Goal: Information Seeking & Learning: Learn about a topic

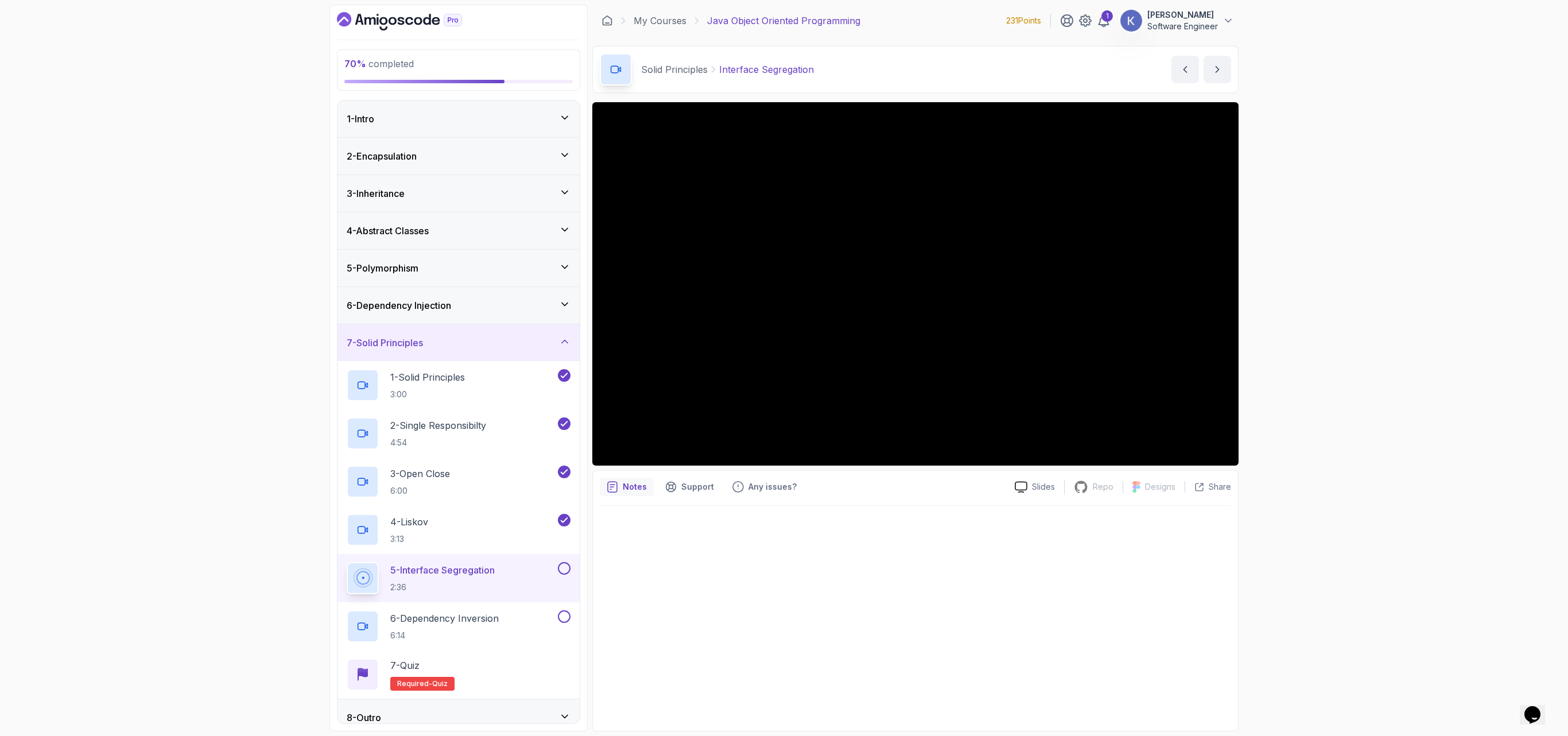
click at [640, 608] on div at bounding box center [916, 615] width 631 height 218
click at [338, 588] on div "1 - Intro 2 - Encapsulation 3 - Inheritance 4 - Abstract Classes 5 - Polymorphi…" at bounding box center [458, 412] width 243 height 624
click at [495, 337] on div "7 - Solid Principles" at bounding box center [458, 342] width 242 height 37
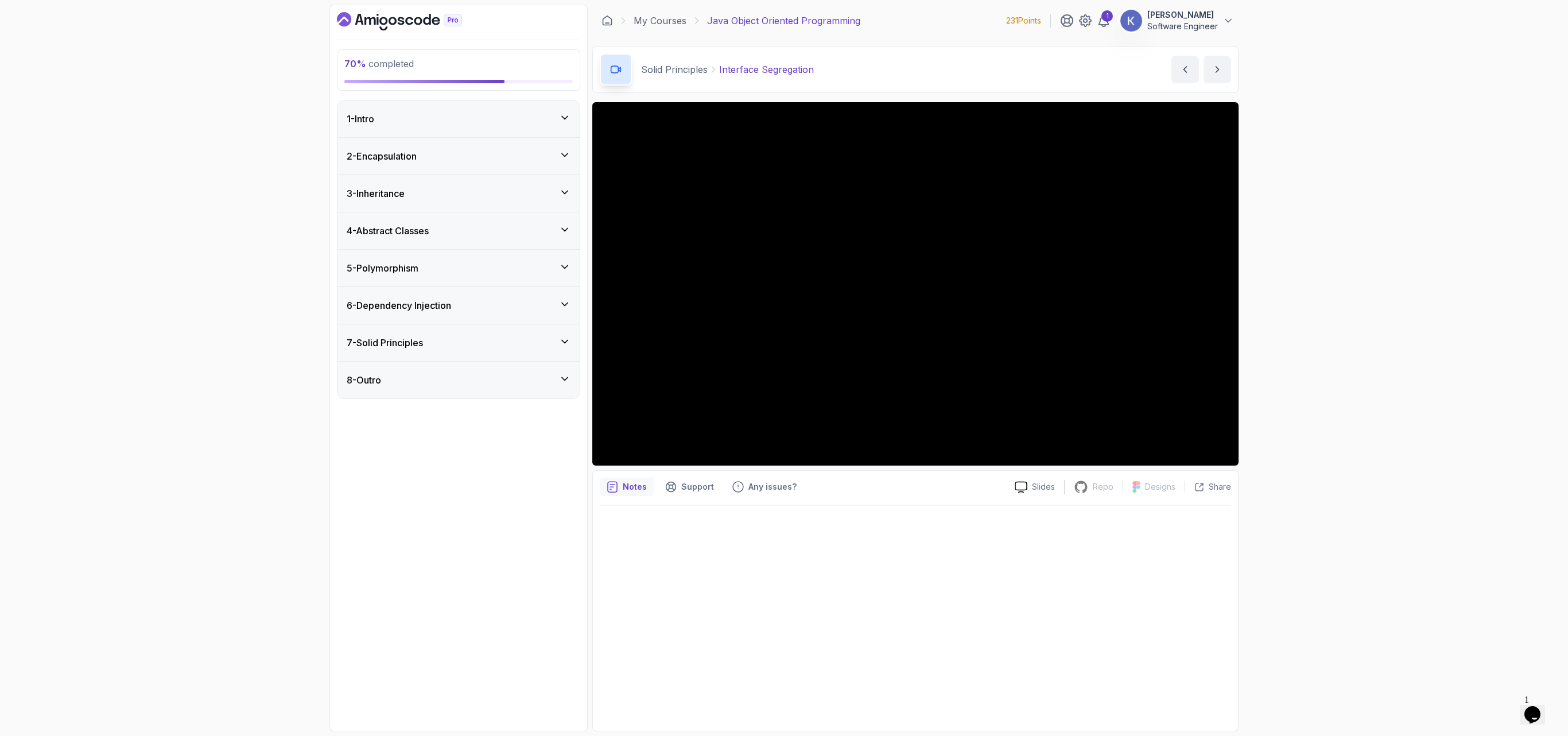
click at [461, 398] on div "8 - Outro" at bounding box center [458, 380] width 242 height 37
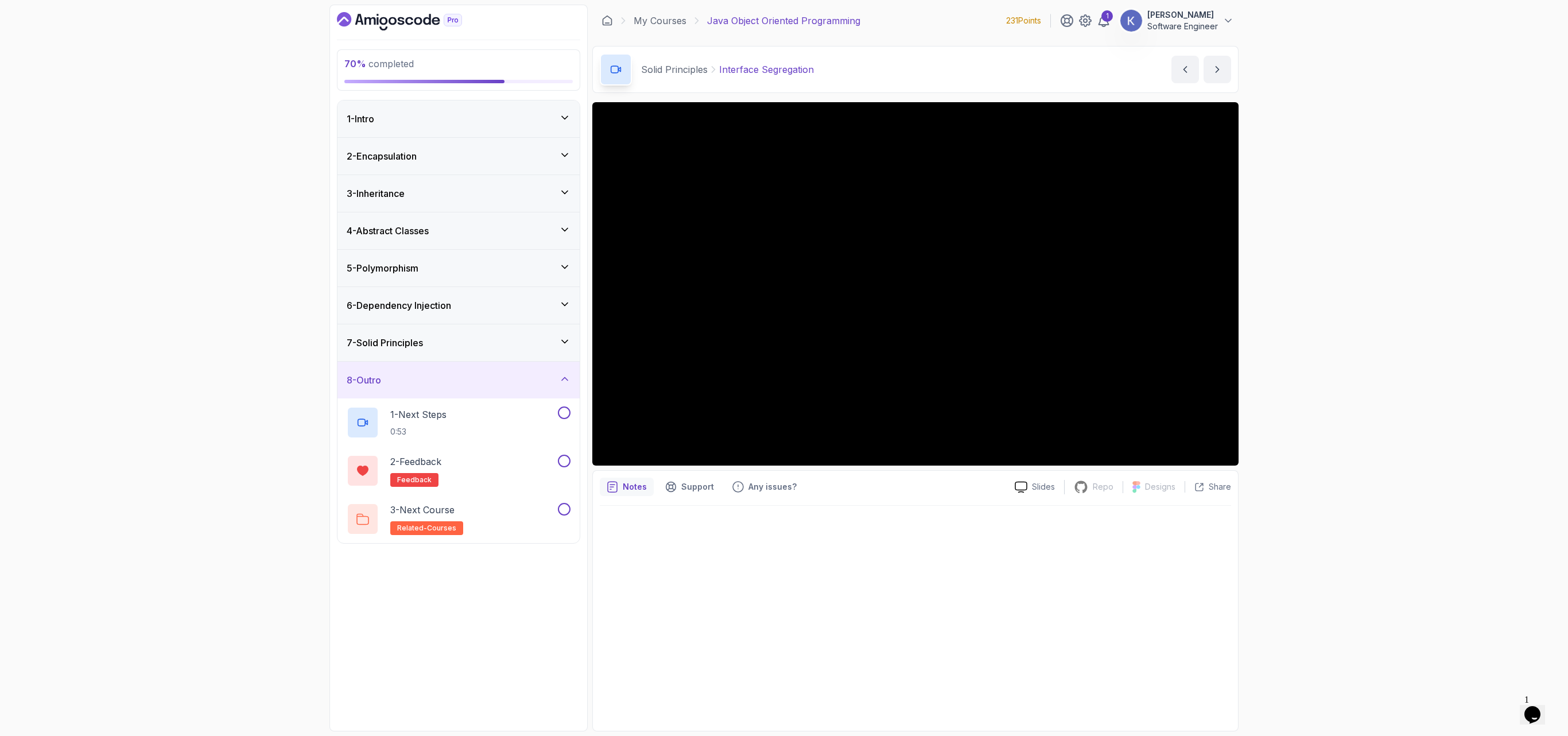
click at [450, 332] on div "7 - Solid Principles" at bounding box center [458, 342] width 242 height 37
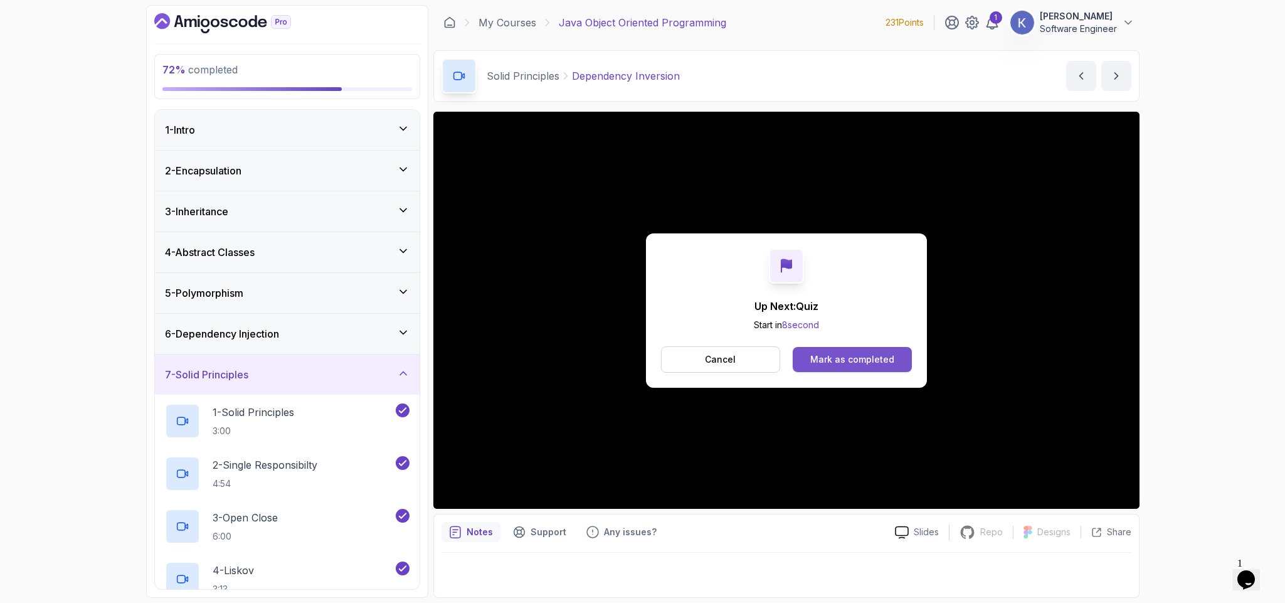
click at [828, 354] on div "Mark as completed" at bounding box center [853, 359] width 84 height 13
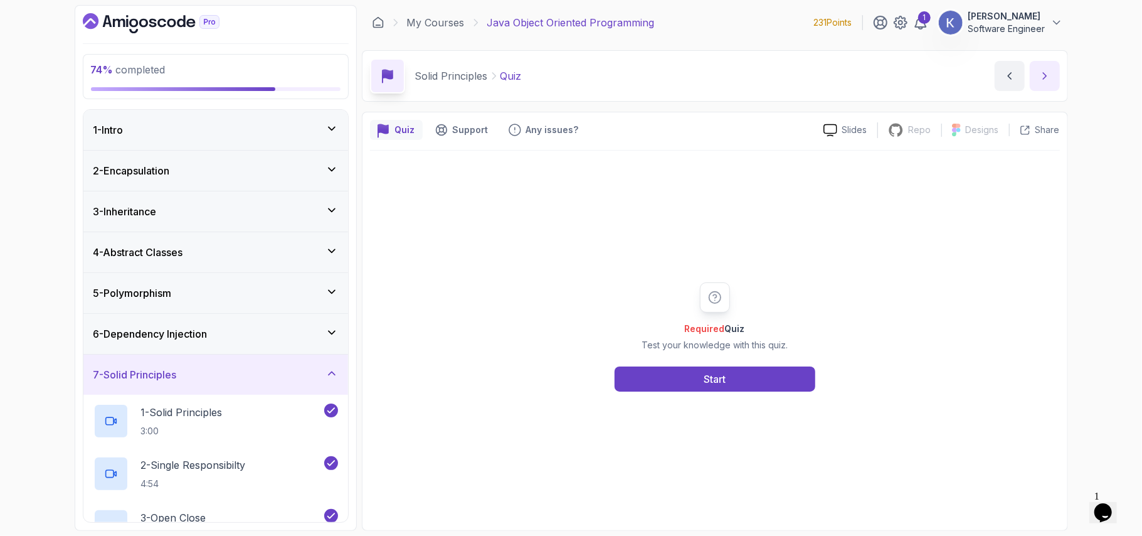
click at [1048, 78] on icon "next content" at bounding box center [1045, 76] width 13 height 13
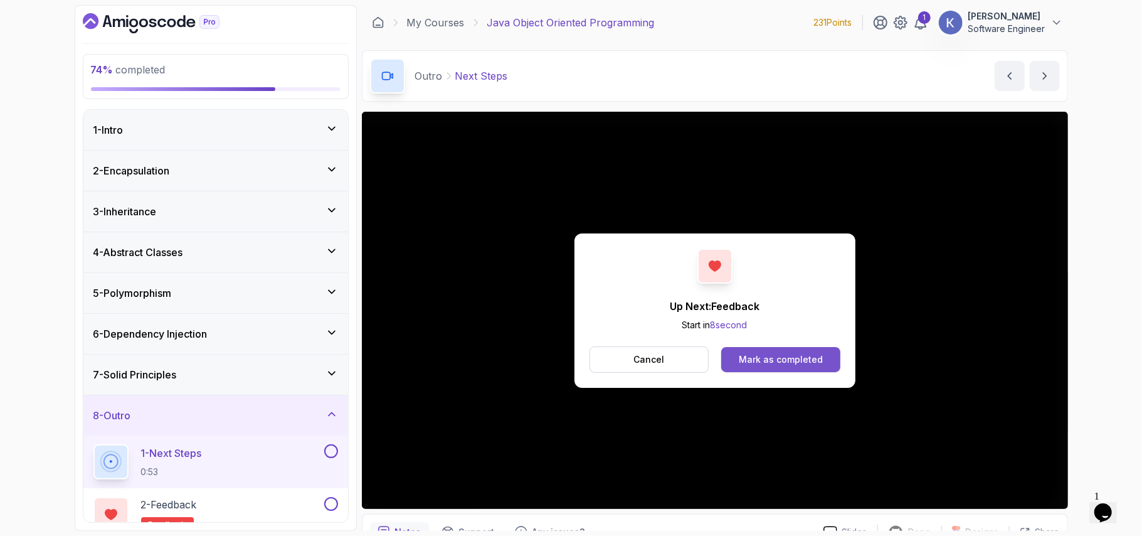
click at [801, 358] on div "Mark as completed" at bounding box center [781, 359] width 84 height 13
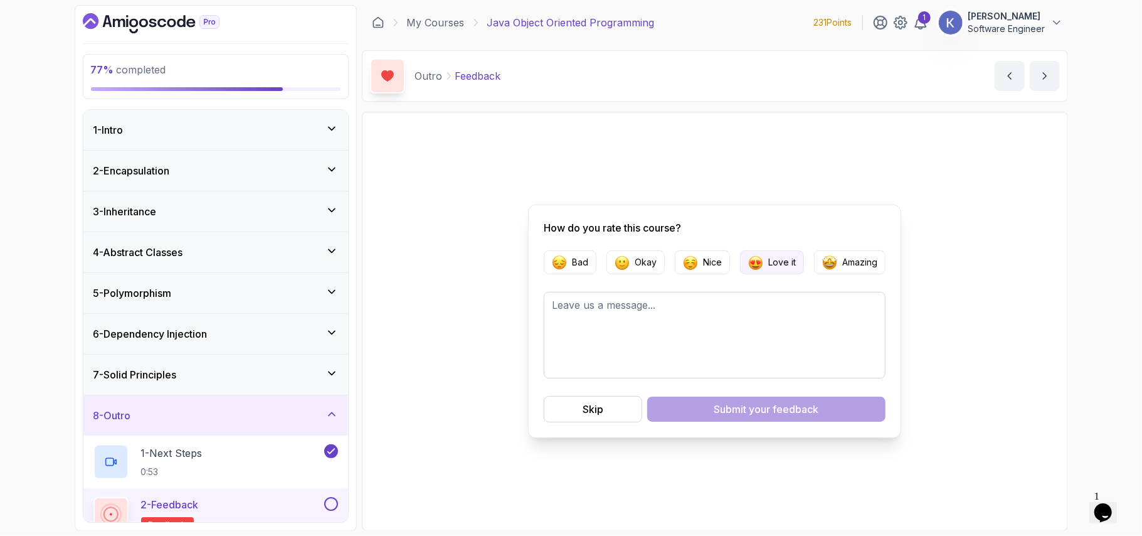
click at [780, 267] on p "Love it" at bounding box center [782, 262] width 28 height 13
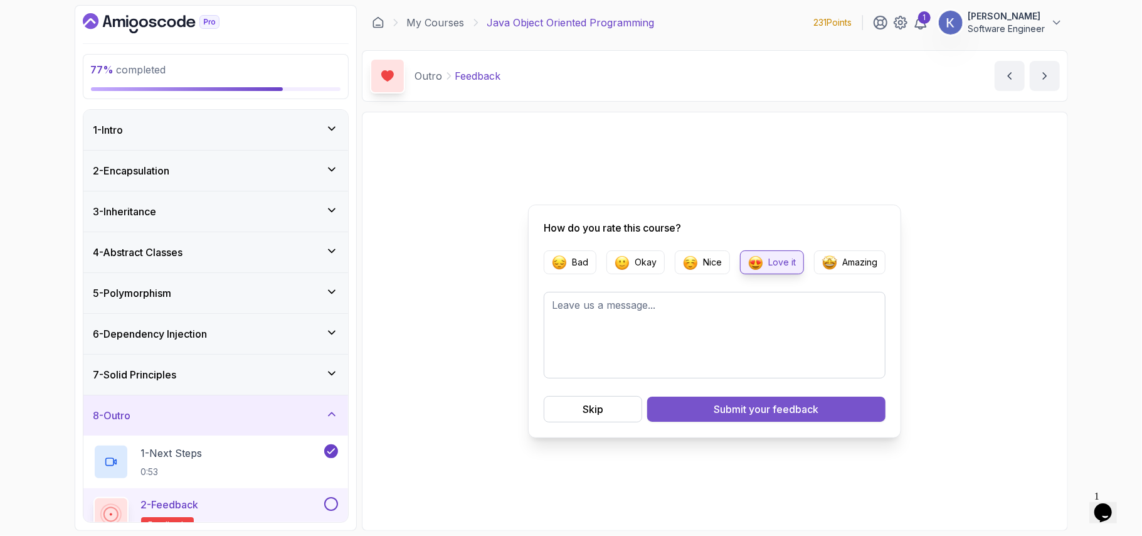
click at [779, 403] on span "your feedback" at bounding box center [785, 408] width 70 height 15
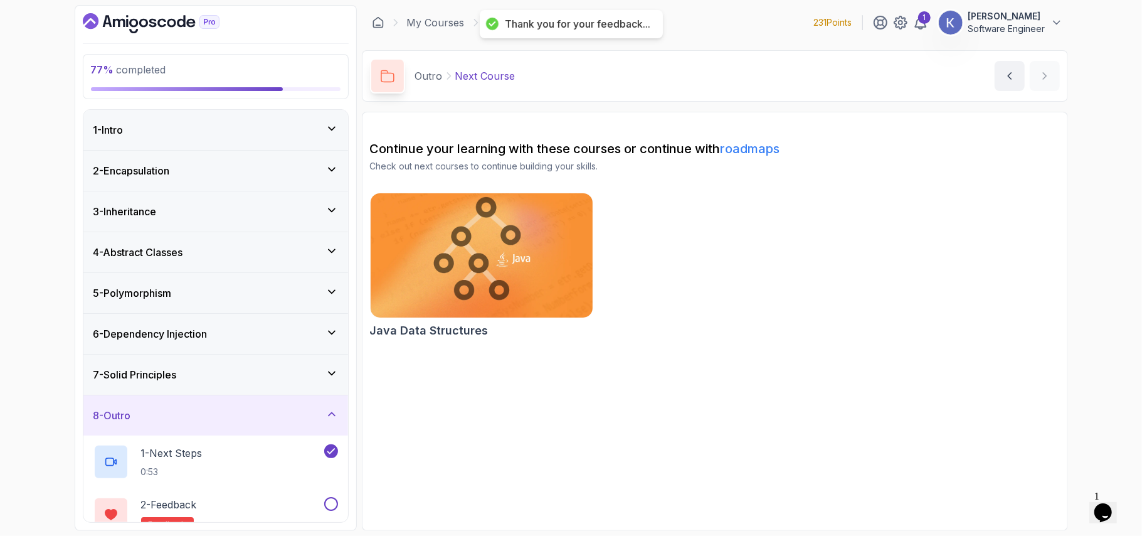
click at [529, 261] on img at bounding box center [481, 255] width 233 height 130
click at [437, 21] on link "My Courses" at bounding box center [436, 22] width 58 height 15
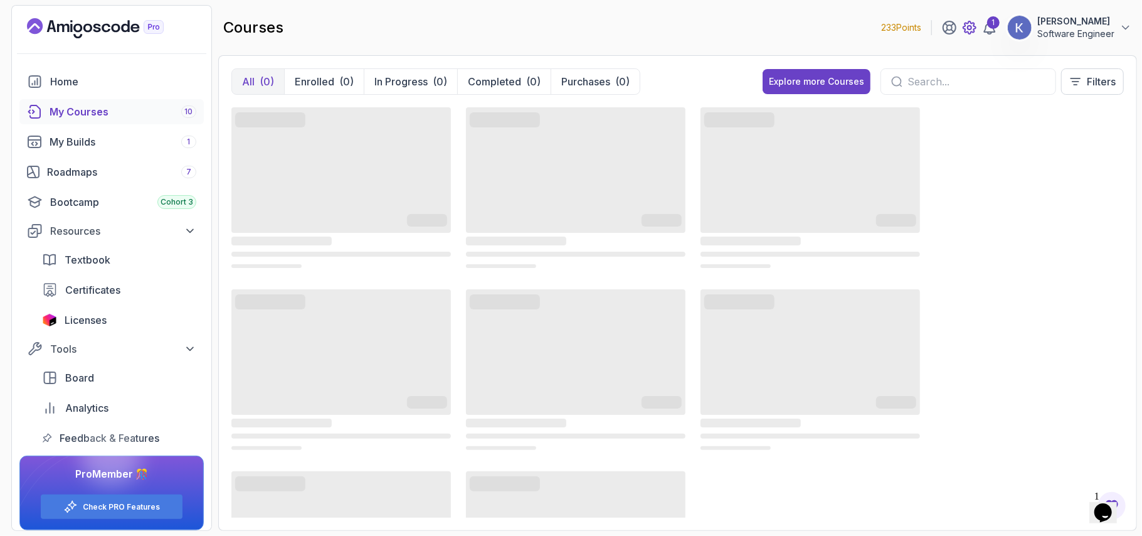
click at [972, 28] on icon at bounding box center [970, 28] width 4 height 4
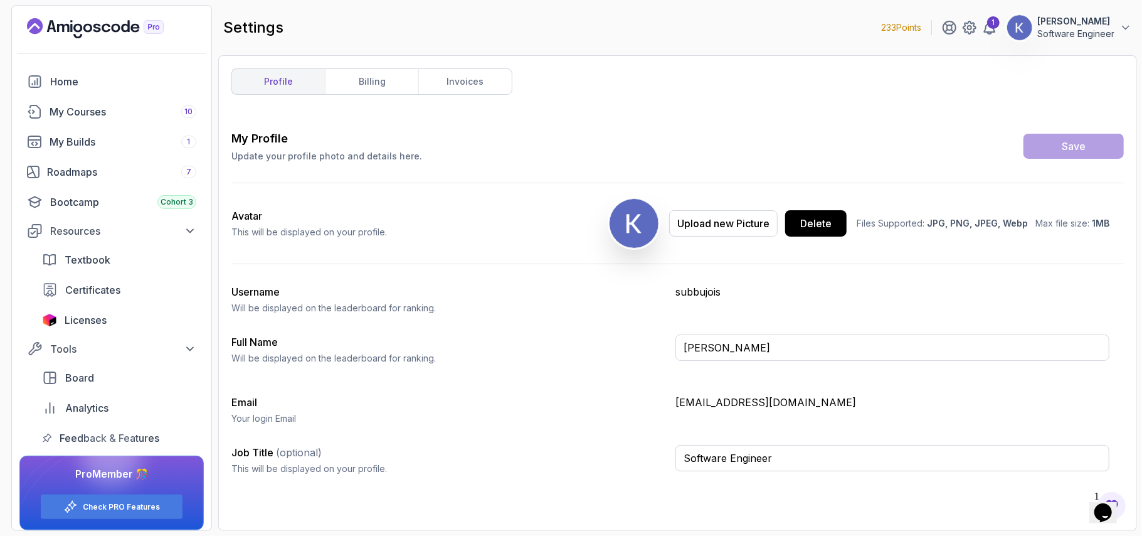
click at [1019, 34] on img at bounding box center [1020, 27] width 25 height 25
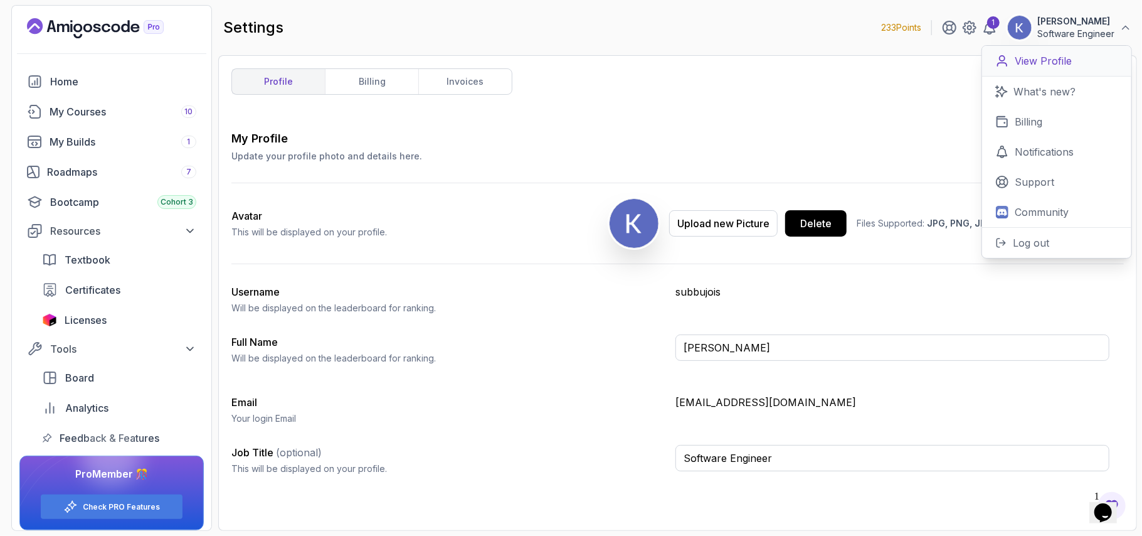
click at [1030, 63] on p "View Profile" at bounding box center [1043, 60] width 57 height 15
click at [1039, 65] on p "View Profile" at bounding box center [1043, 60] width 57 height 15
click at [1069, 59] on p "View Profile" at bounding box center [1043, 60] width 57 height 15
click at [922, 87] on div "profile billing invoices My Profile Update your profile photo and details here.…" at bounding box center [677, 292] width 893 height 449
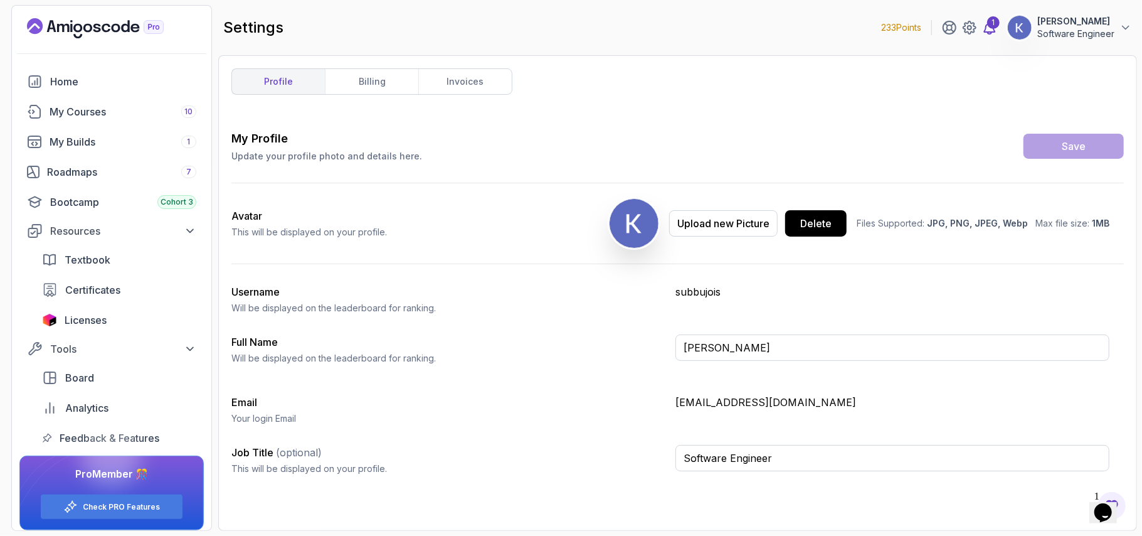
click at [992, 28] on div "1" at bounding box center [993, 22] width 13 height 13
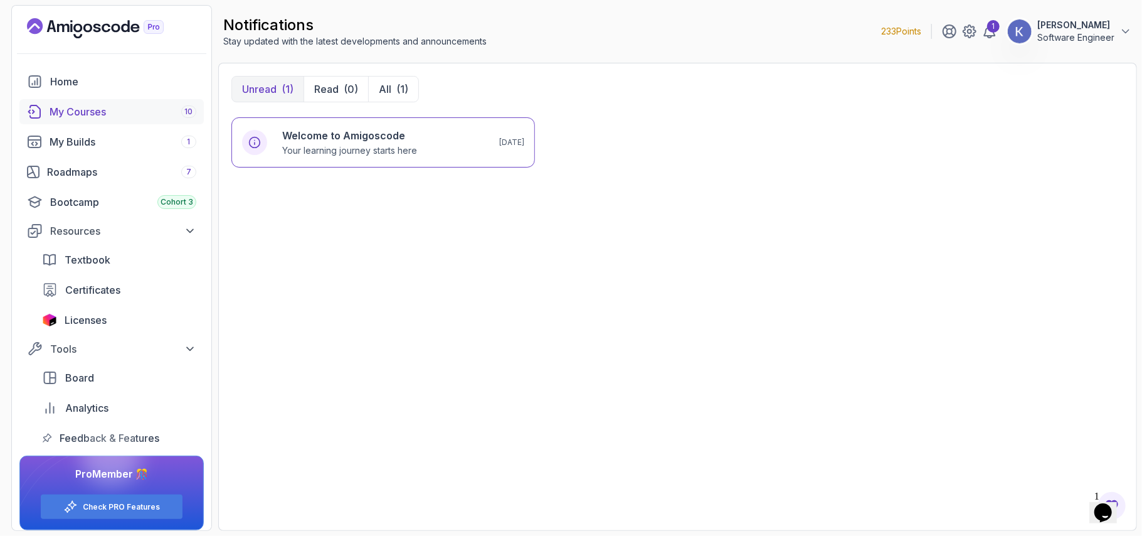
click at [120, 102] on link "My Courses 10" at bounding box center [111, 111] width 184 height 25
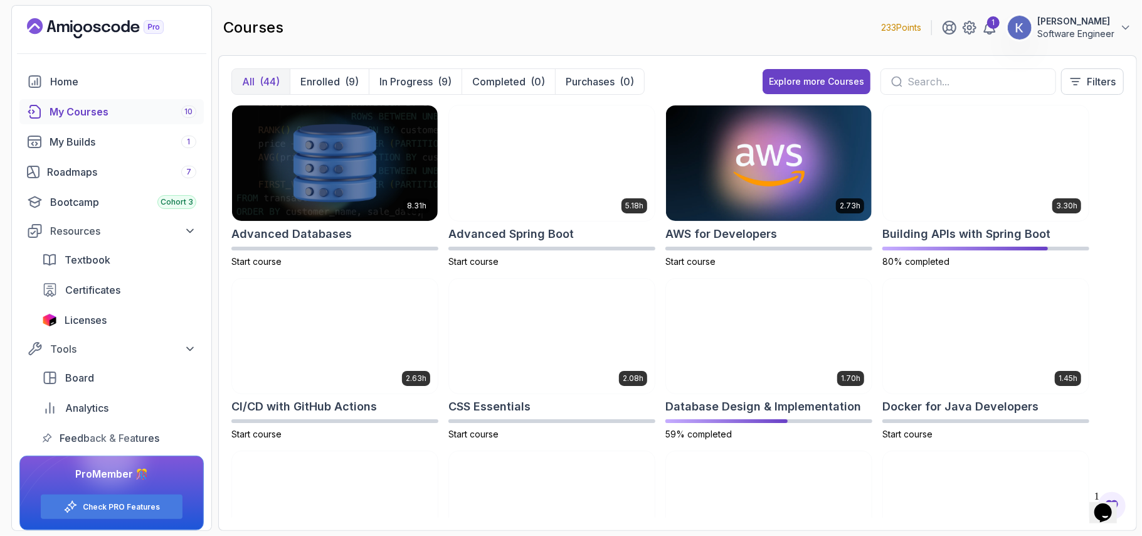
scroll to position [8, 0]
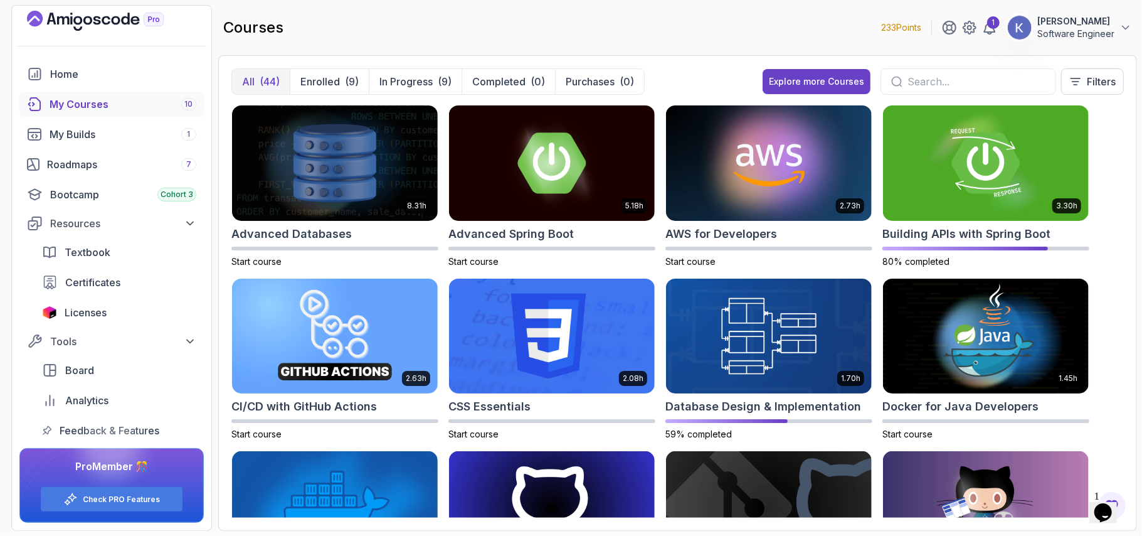
click at [1122, 257] on div "8.31h Advanced Databases Start course 5.18h Advanced Spring Boot Start course 2…" at bounding box center [677, 311] width 893 height 413
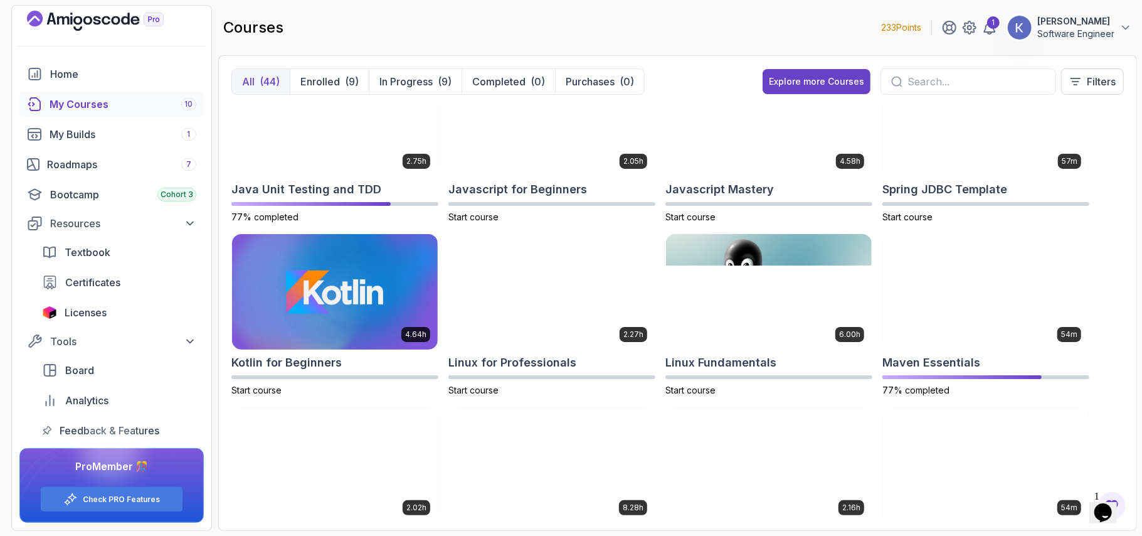
scroll to position [1442, 0]
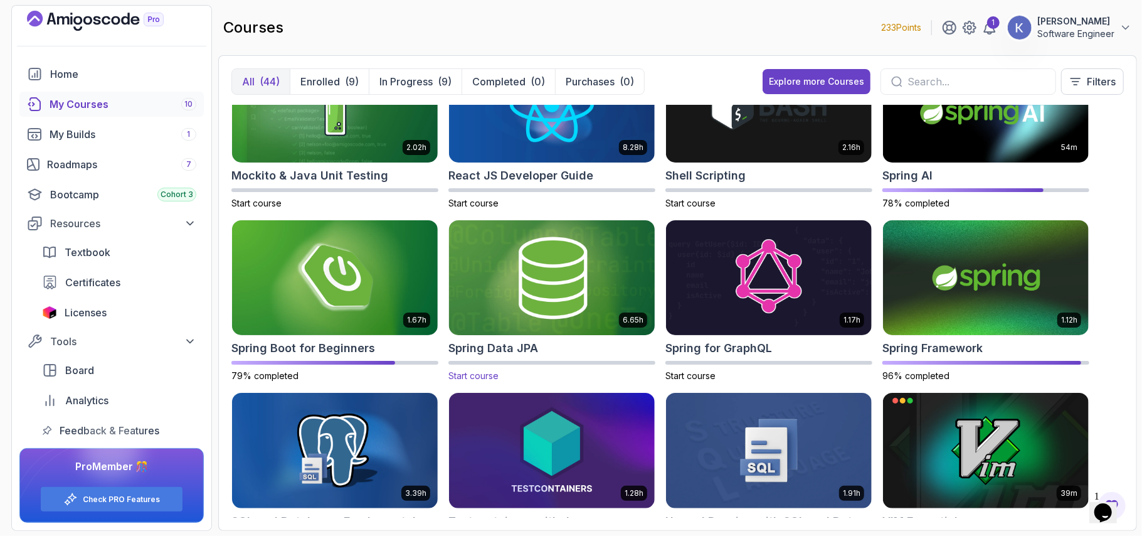
click at [511, 272] on img at bounding box center [552, 277] width 216 height 121
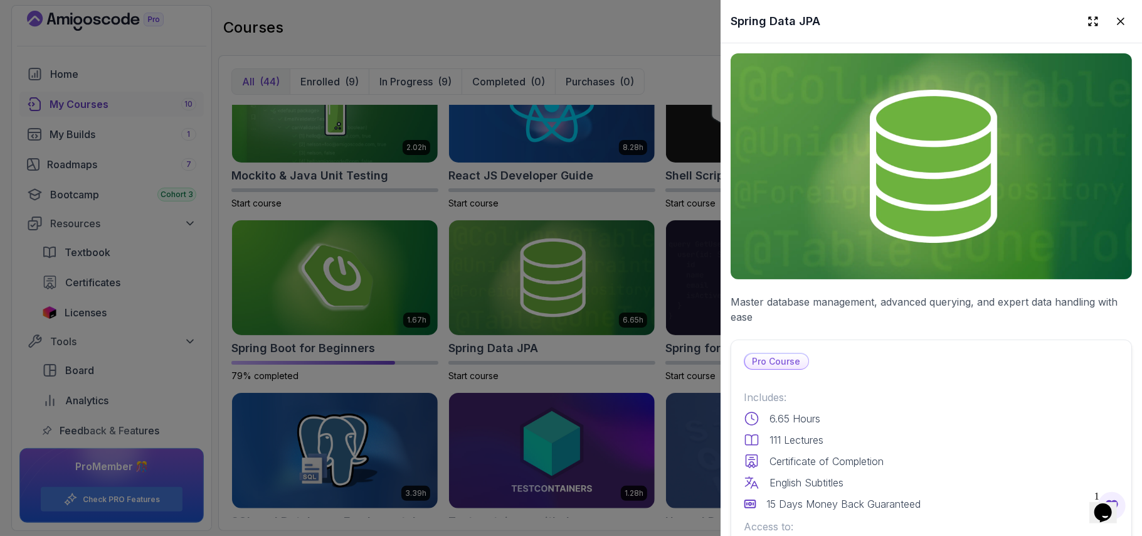
click at [837, 339] on div "Pro Course Includes: 6.65 Hours 111 Lectures Certificate of Completion English …" at bounding box center [931, 489] width 401 height 300
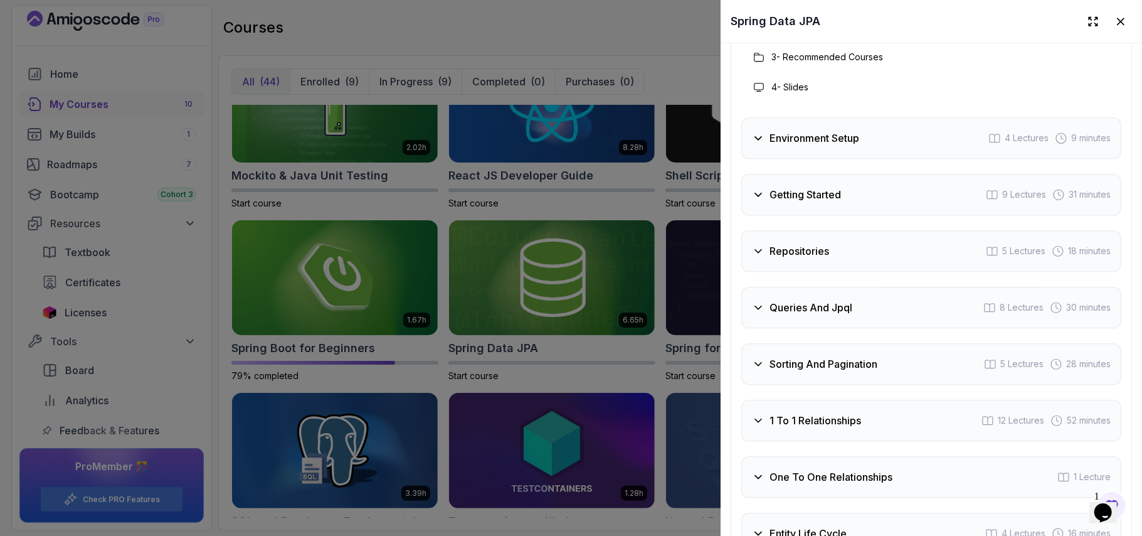
scroll to position [2276, 0]
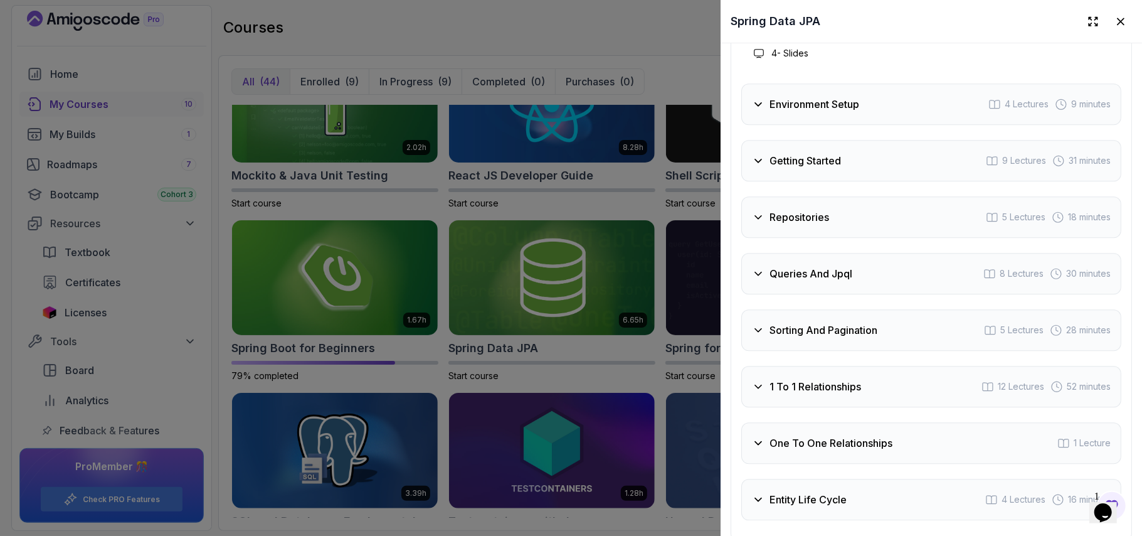
click at [688, 84] on div at bounding box center [571, 268] width 1142 height 536
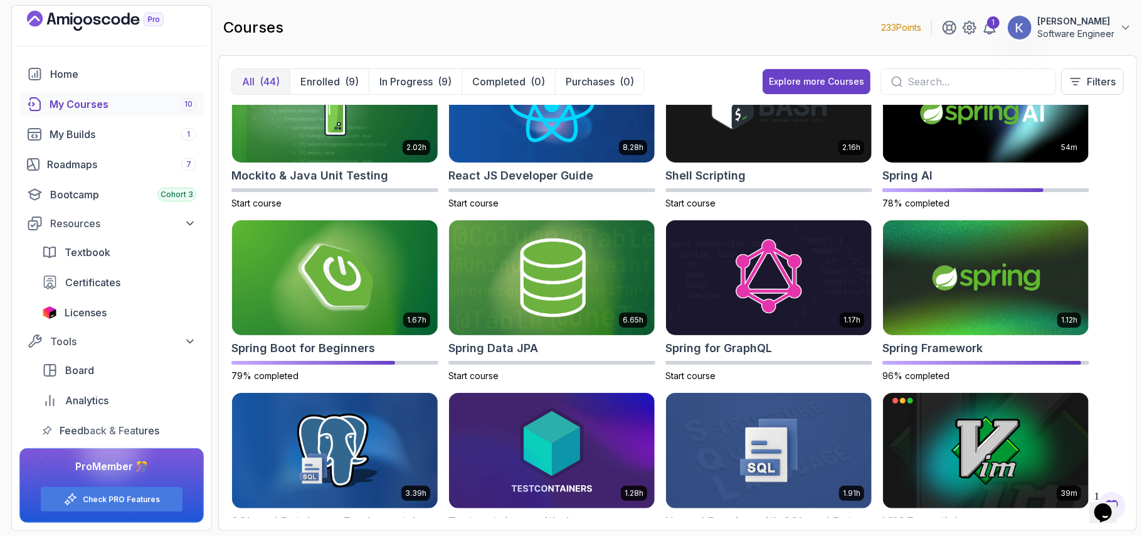
click at [1114, 294] on div "8.31h Advanced Databases Start course 5.18h Advanced Spring Boot Start course 2…" at bounding box center [677, 311] width 893 height 413
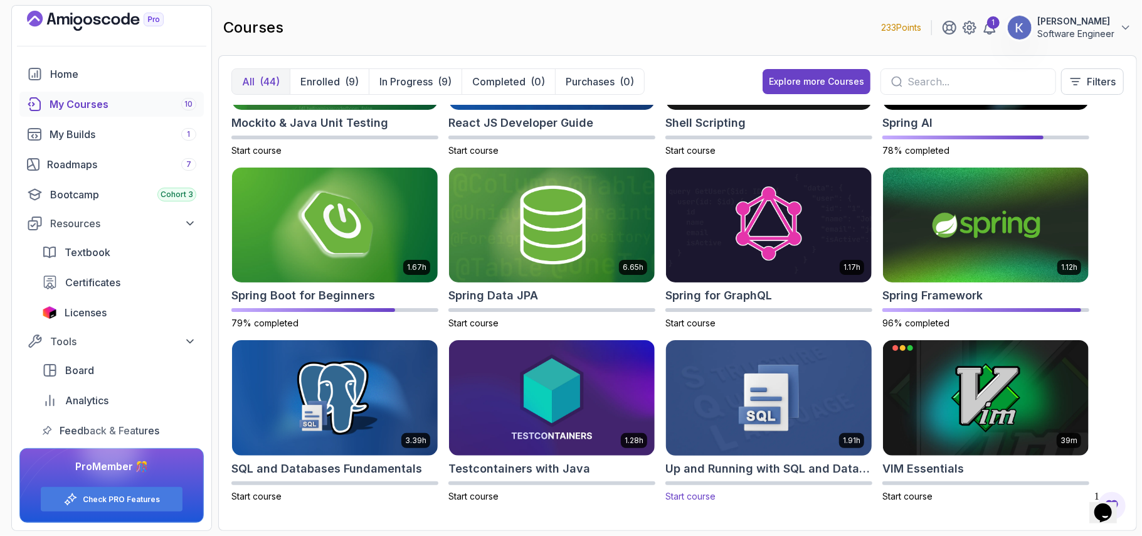
click at [768, 430] on img at bounding box center [769, 398] width 216 height 121
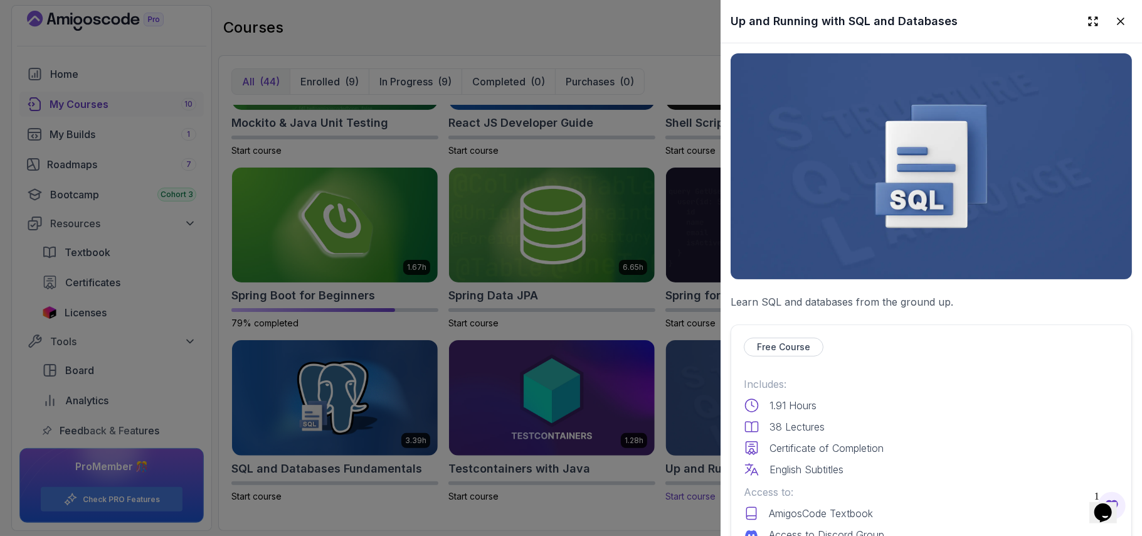
click at [768, 430] on div "Includes: 1.91 Hours 38 Lectures Certificate of Completion English Subtitles" at bounding box center [931, 426] width 375 height 100
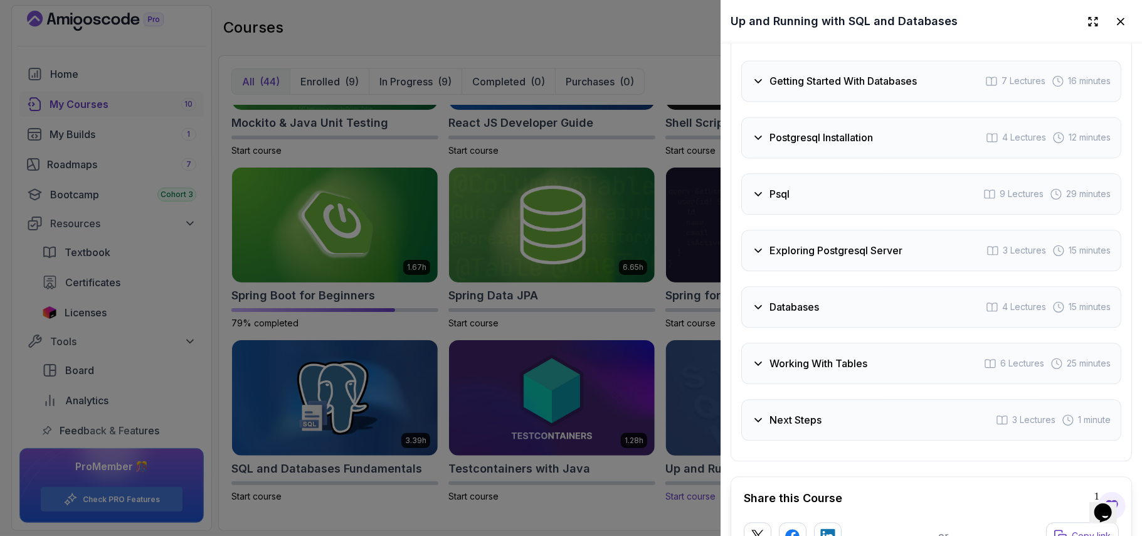
scroll to position [1974, 0]
click at [816, 369] on div "Working With Tables 6 Lectures 25 minutes" at bounding box center [932, 361] width 380 height 41
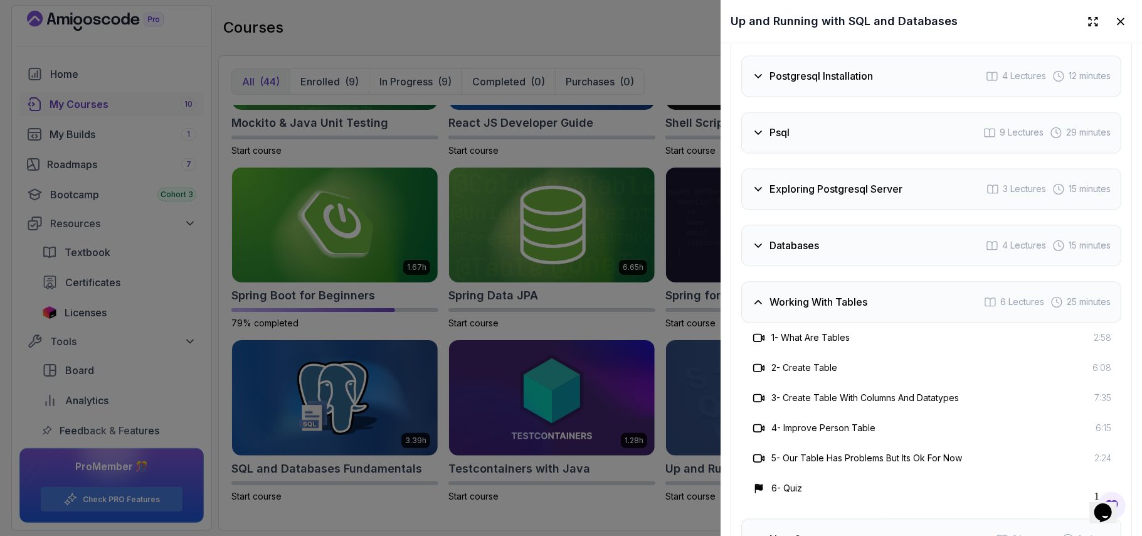
click at [828, 310] on div "Working With Tables 6 Lectures 25 minutes" at bounding box center [932, 301] width 380 height 41
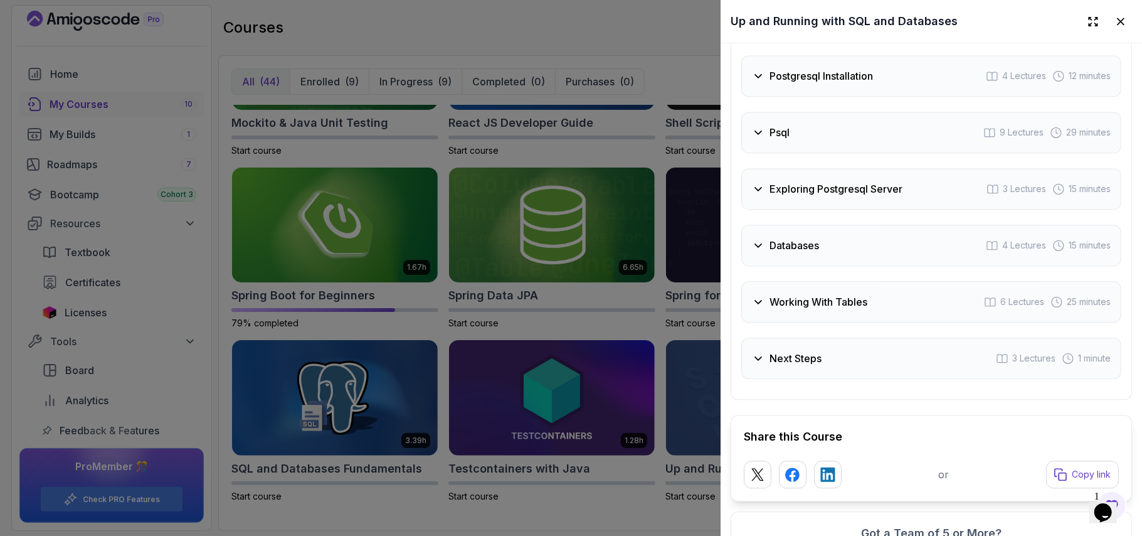
click at [814, 136] on div "Psql 9 Lectures 29 minutes" at bounding box center [932, 132] width 380 height 41
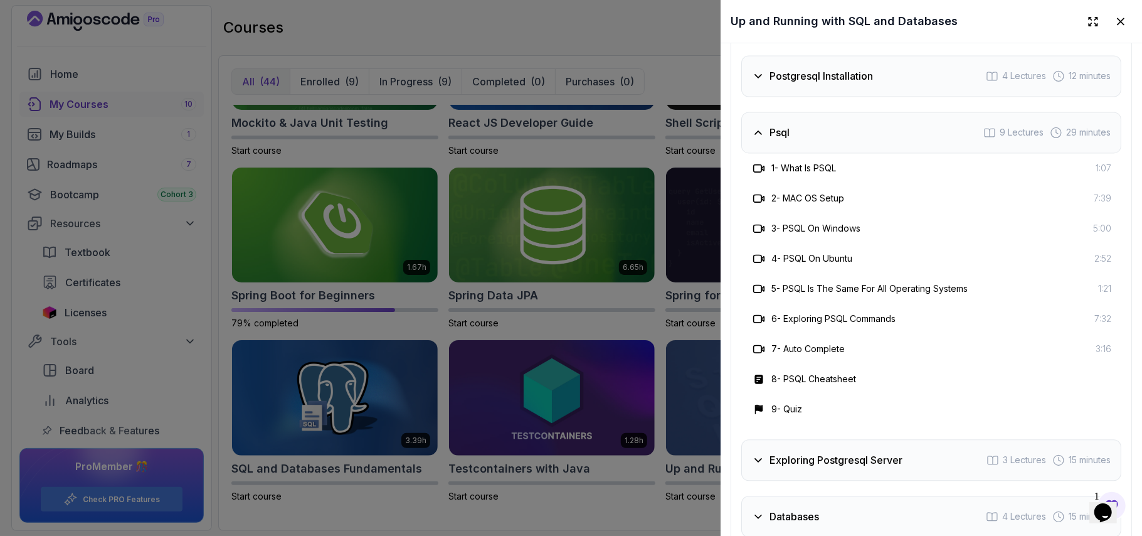
click at [814, 136] on div "Psql 9 Lectures 29 minutes" at bounding box center [932, 132] width 380 height 41
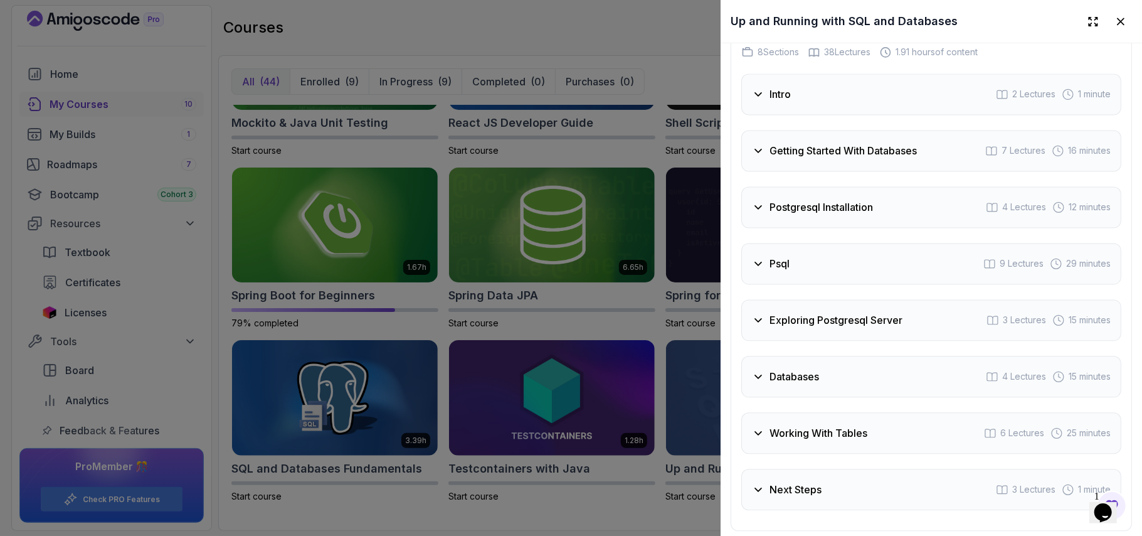
scroll to position [1840, 0]
click at [814, 136] on div "Getting Started With Databases 7 Lectures 16 minutes" at bounding box center [932, 152] width 380 height 41
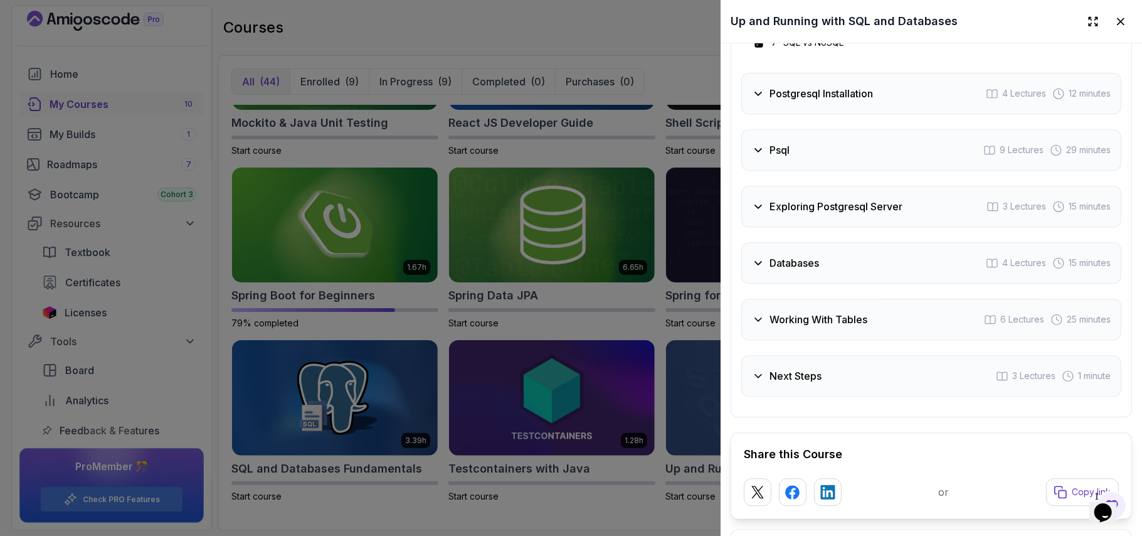
scroll to position [2174, 0]
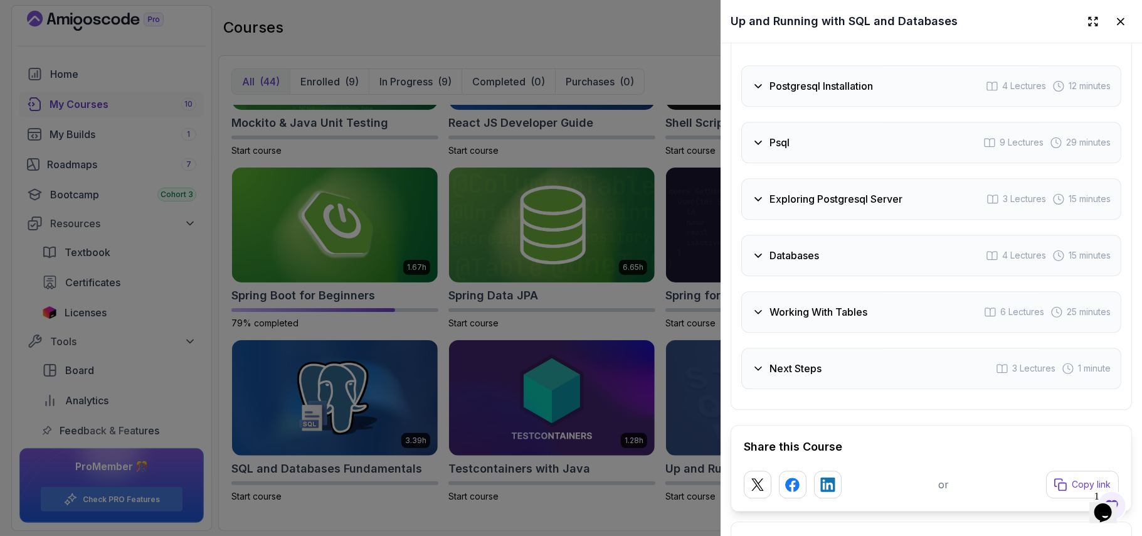
click at [822, 184] on div "Exploring Postgresql Server 3 Lectures 15 minutes" at bounding box center [932, 198] width 380 height 41
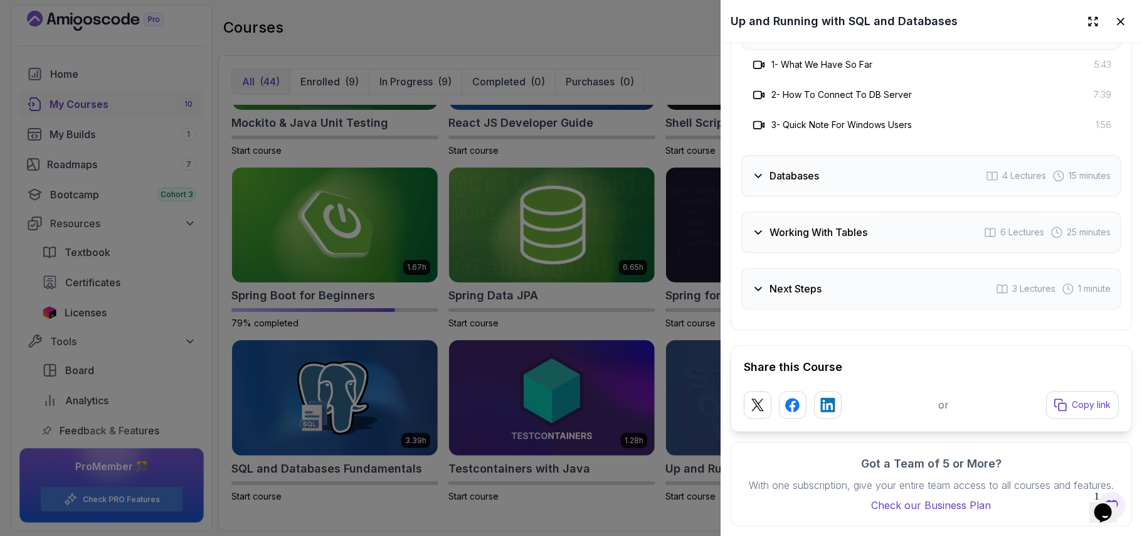
scroll to position [2149, 0]
click at [833, 225] on h3 "Working With Tables" at bounding box center [819, 232] width 98 height 15
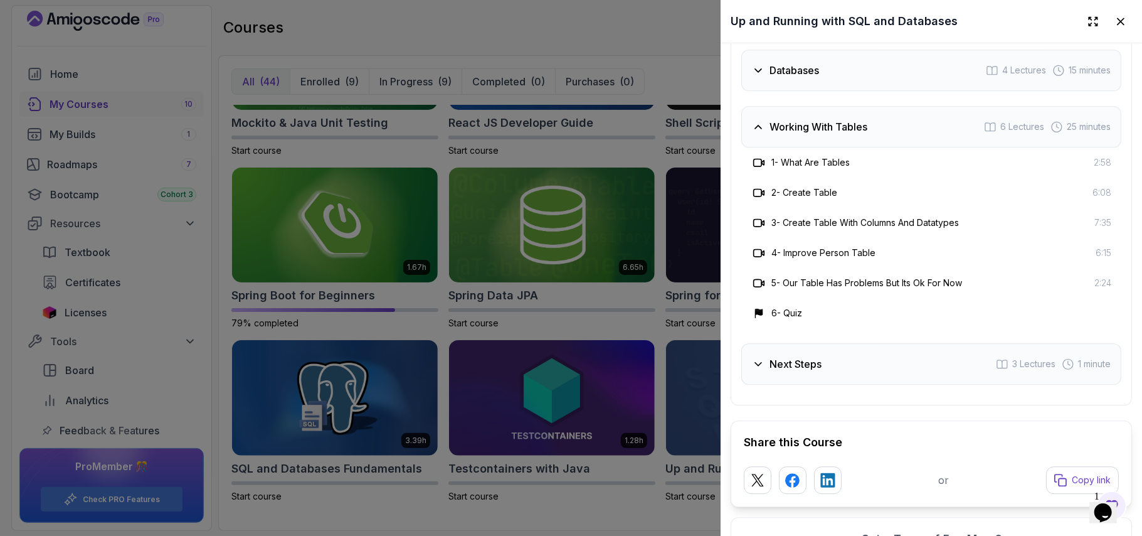
click at [858, 369] on div "Next Steps 3 Lectures 1 minute" at bounding box center [932, 363] width 380 height 41
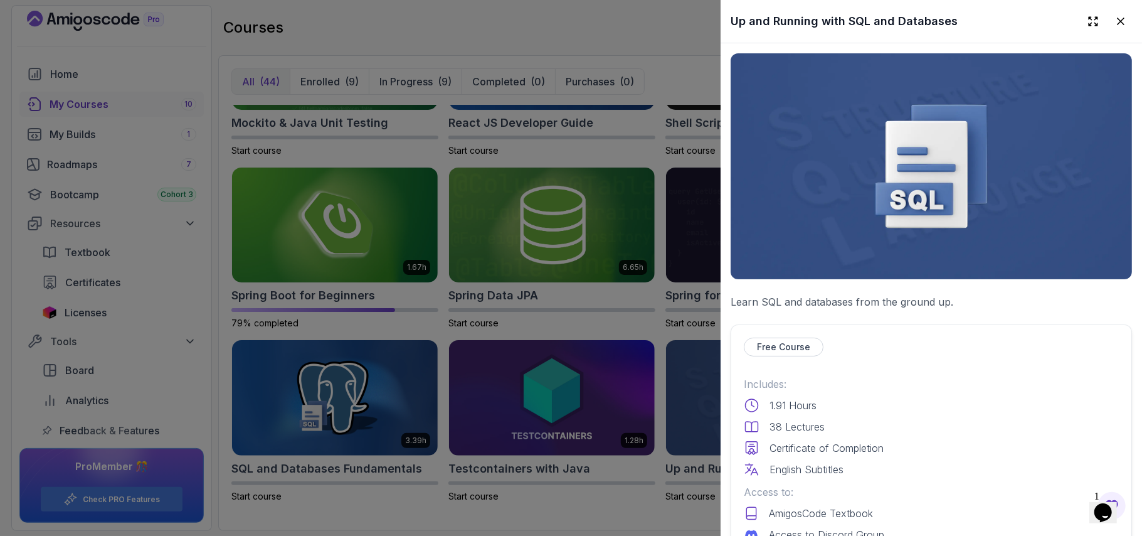
scroll to position [468, 0]
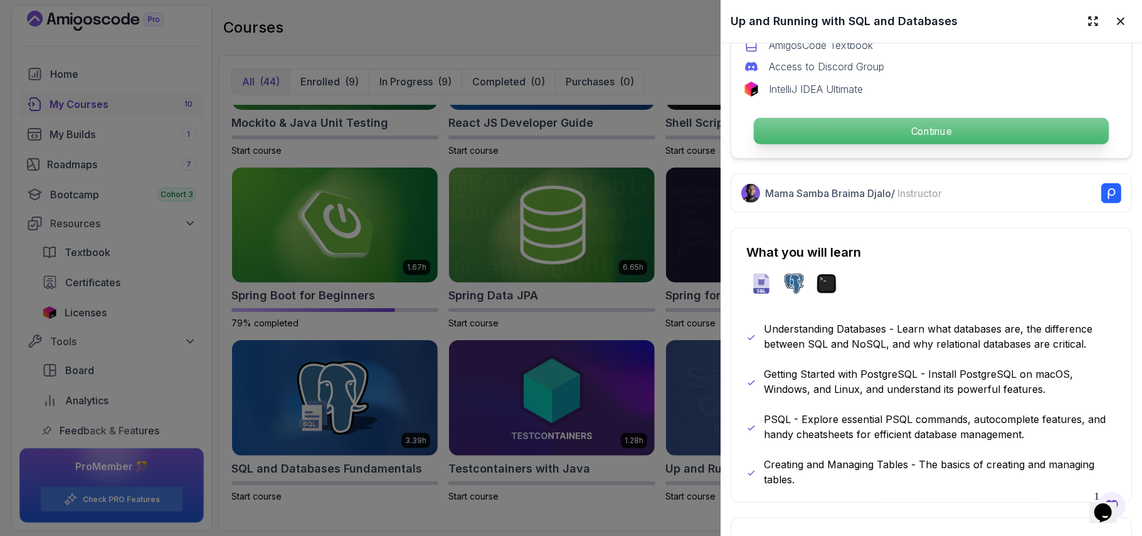
click at [851, 127] on p "Continue" at bounding box center [931, 131] width 355 height 26
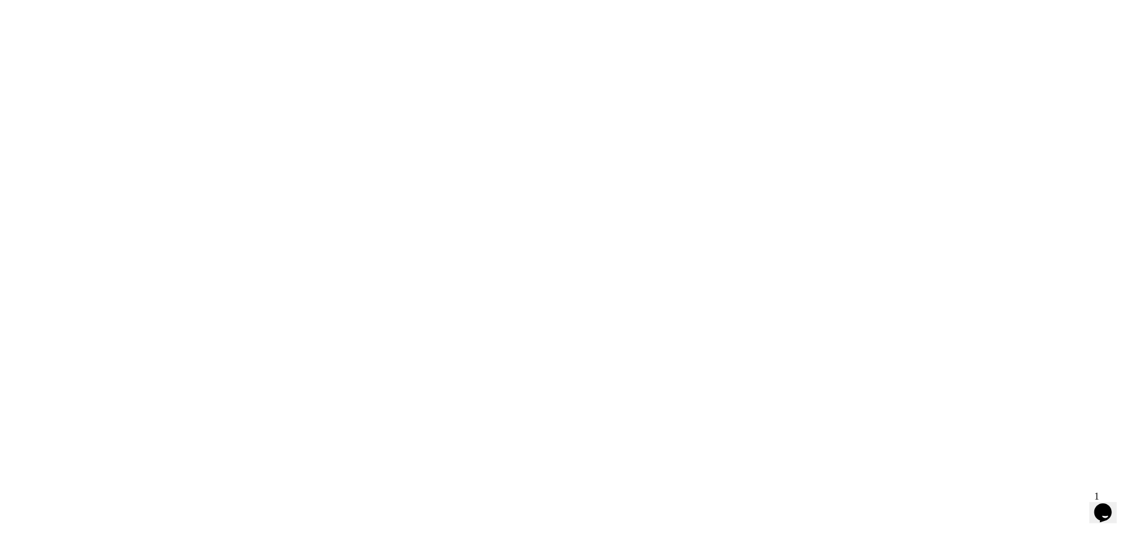
click at [851, 0] on html at bounding box center [571, 0] width 1142 height 0
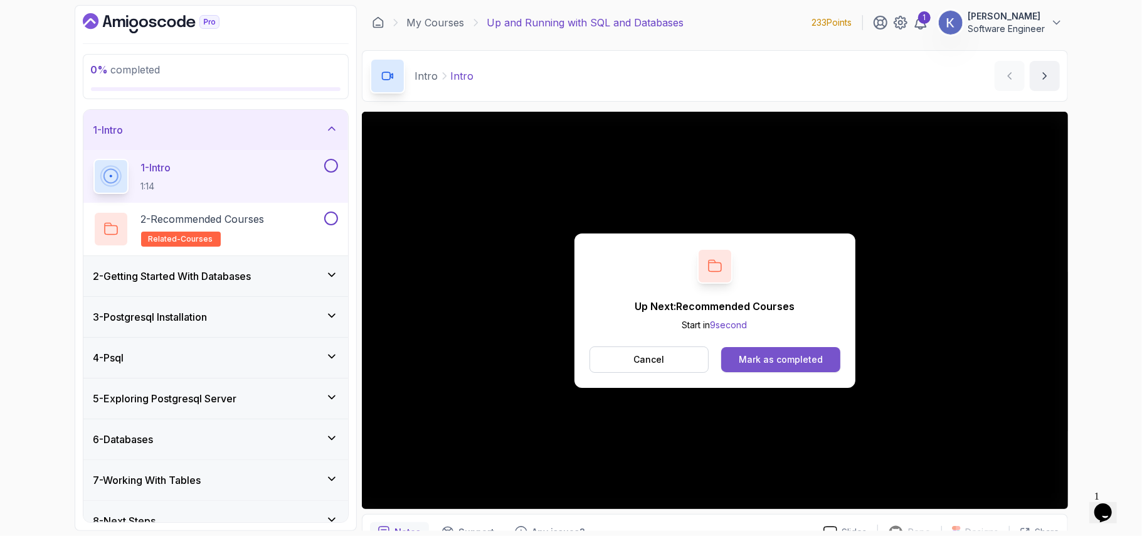
click at [763, 354] on div "Mark as completed" at bounding box center [781, 359] width 84 height 13
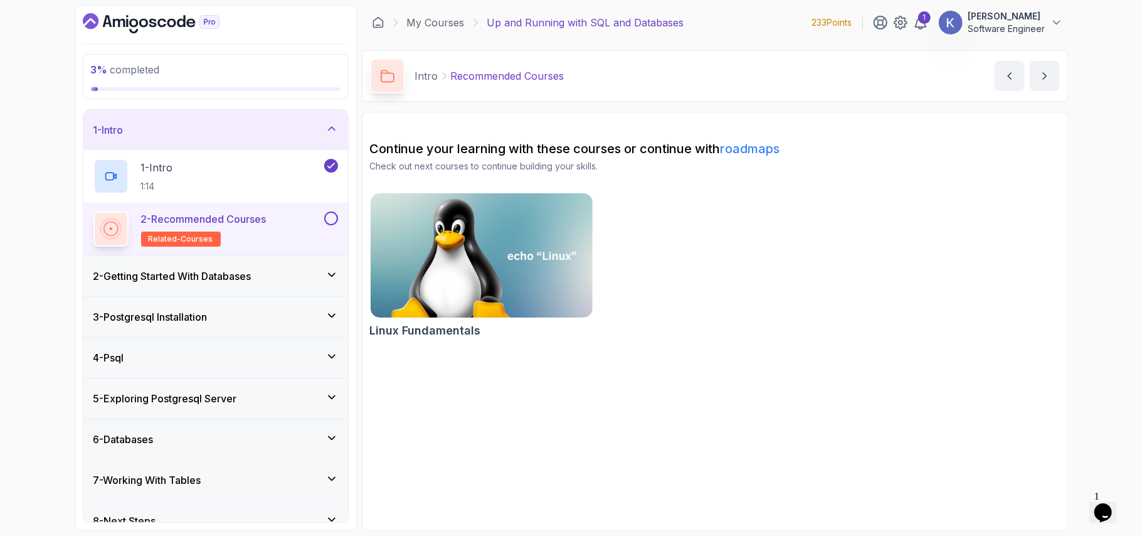
click at [208, 289] on div "2 - Getting Started With Databases" at bounding box center [215, 276] width 265 height 40
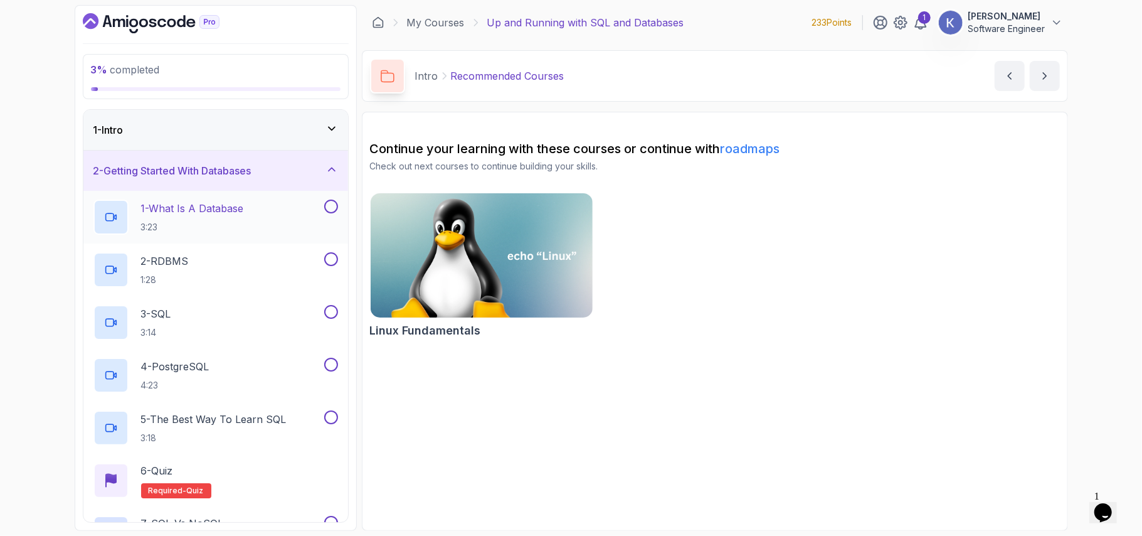
click at [230, 215] on p "1 - What Is A Database" at bounding box center [192, 208] width 103 height 15
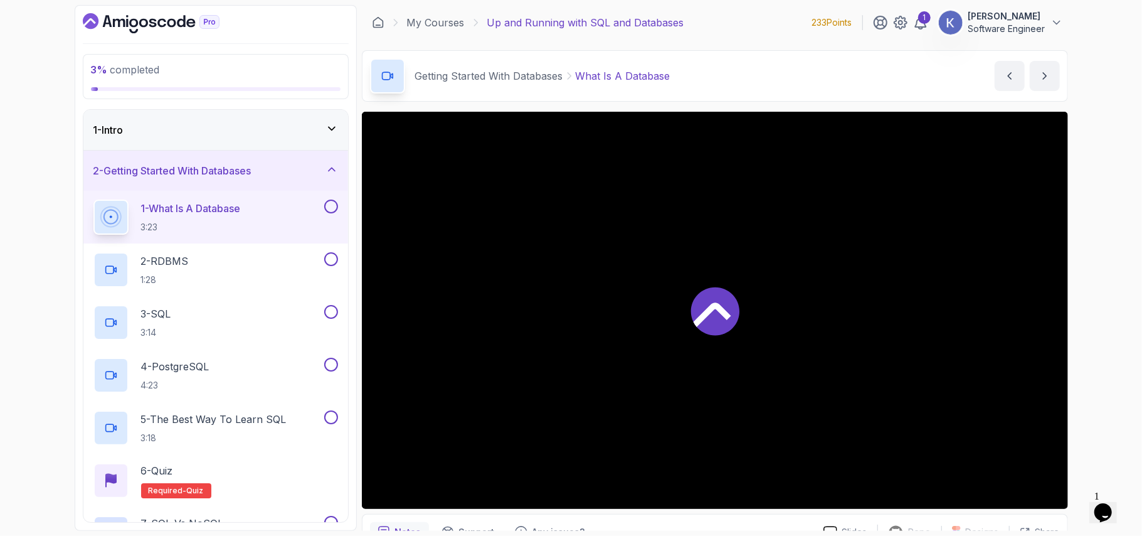
click at [541, 324] on div at bounding box center [715, 310] width 706 height 397
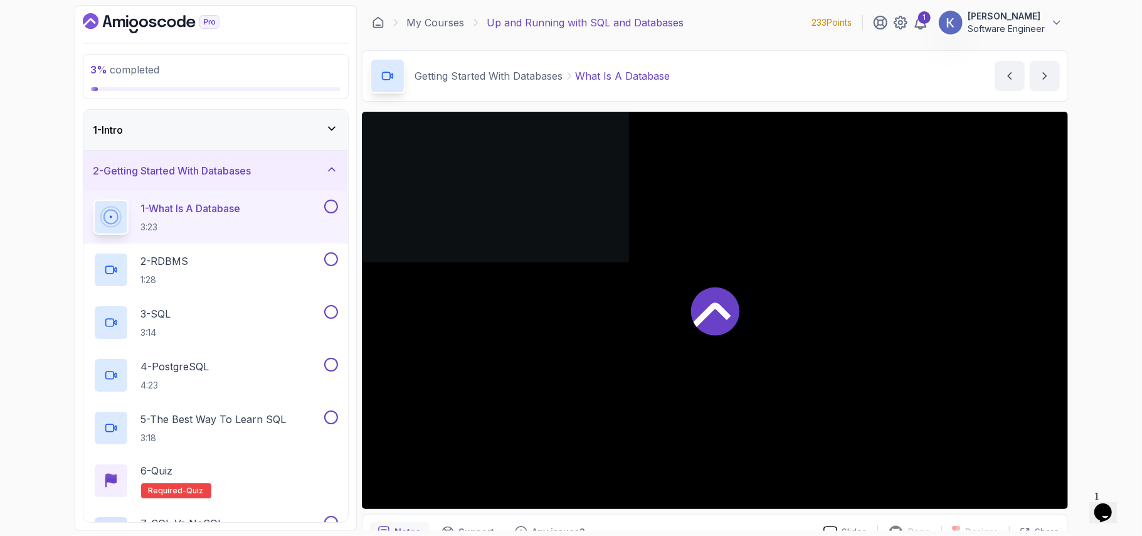
click at [541, 324] on div at bounding box center [715, 310] width 706 height 397
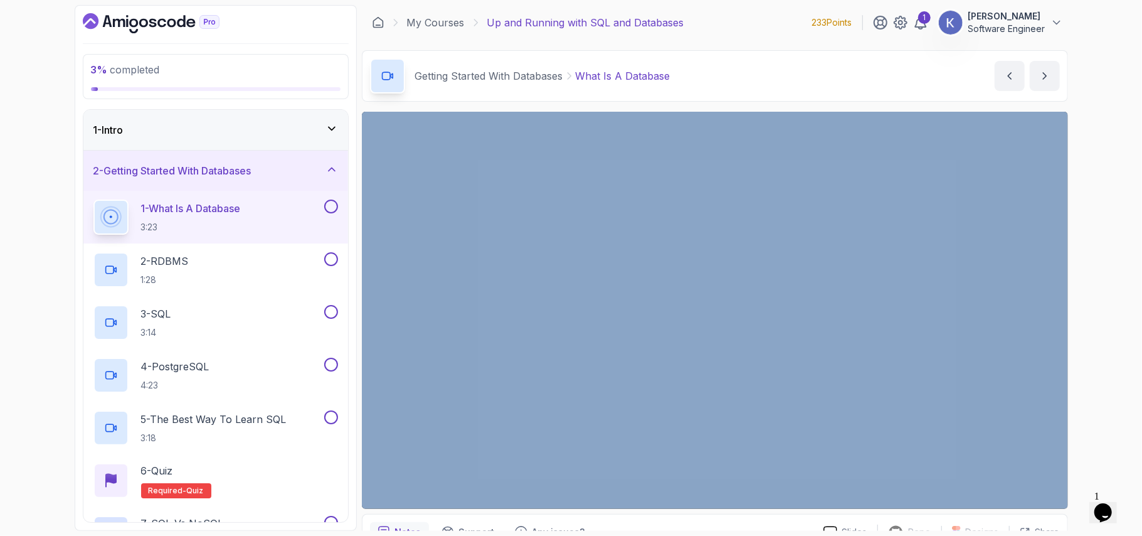
click at [1142, 344] on div "3 % completed 1 - Intro 2 - Getting Started With Databases 1 - What Is A Databa…" at bounding box center [571, 268] width 1142 height 536
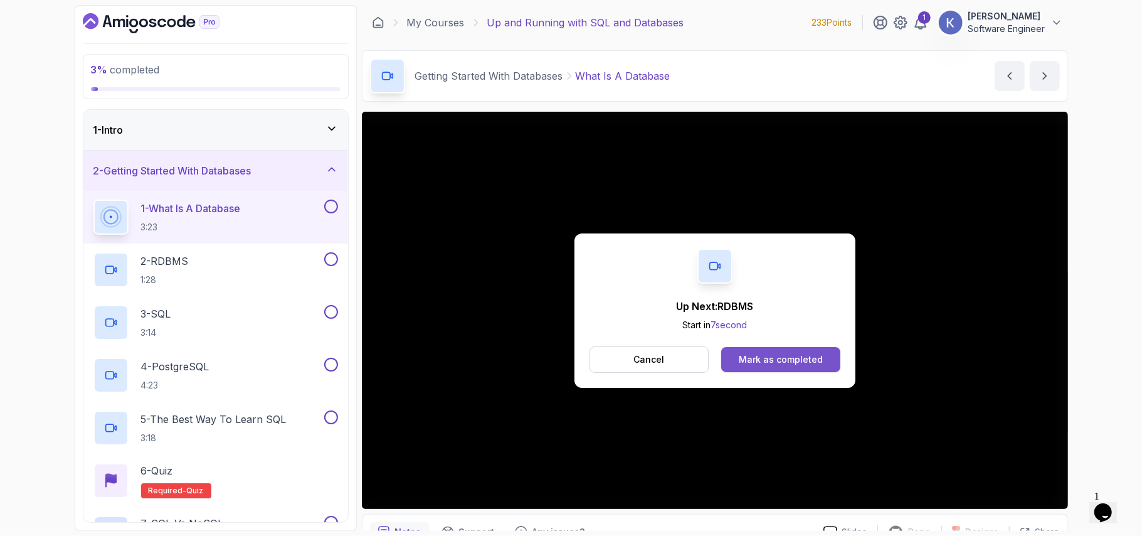
click at [809, 359] on div "Mark as completed" at bounding box center [781, 359] width 84 height 13
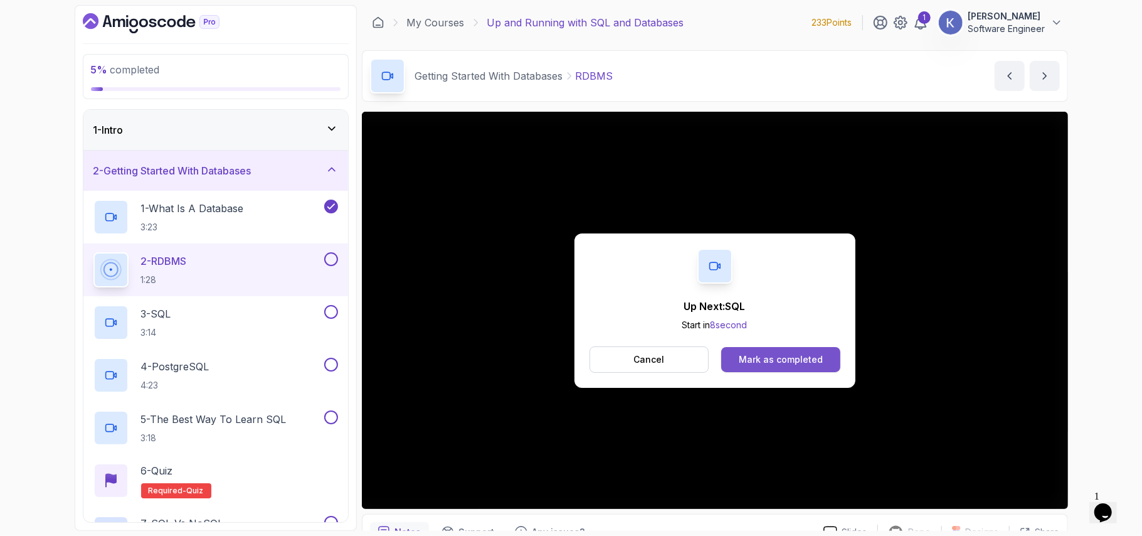
click at [749, 363] on div "Mark as completed" at bounding box center [781, 359] width 84 height 13
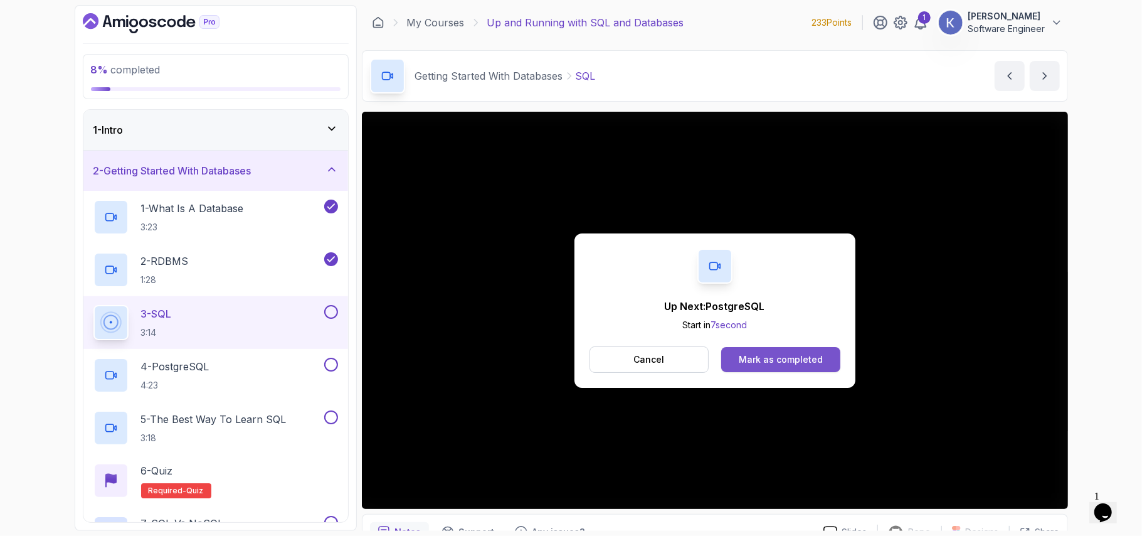
click at [743, 361] on div "Mark as completed" at bounding box center [781, 359] width 84 height 13
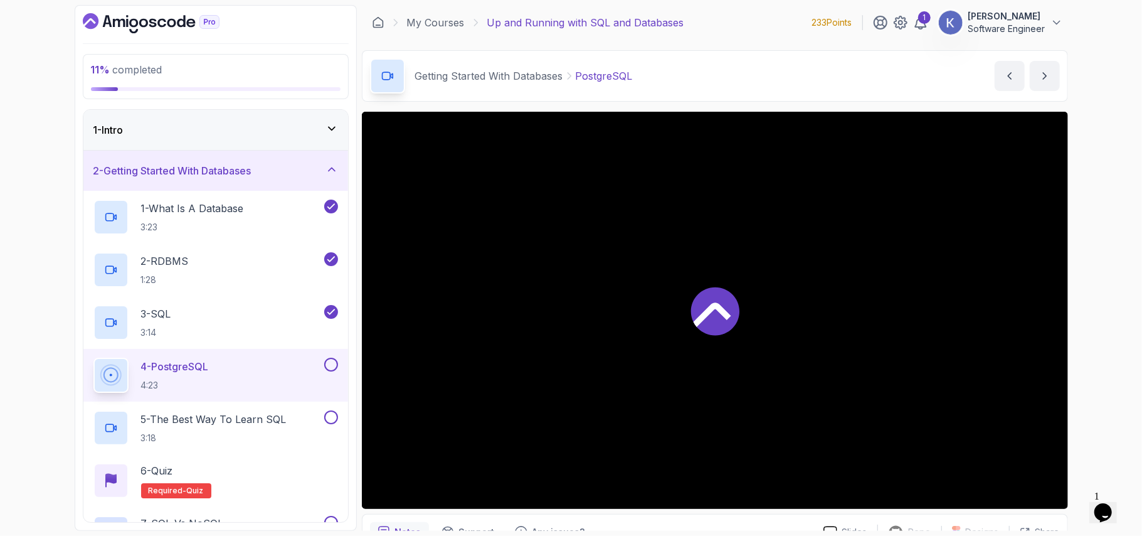
click at [818, 372] on div at bounding box center [715, 310] width 706 height 397
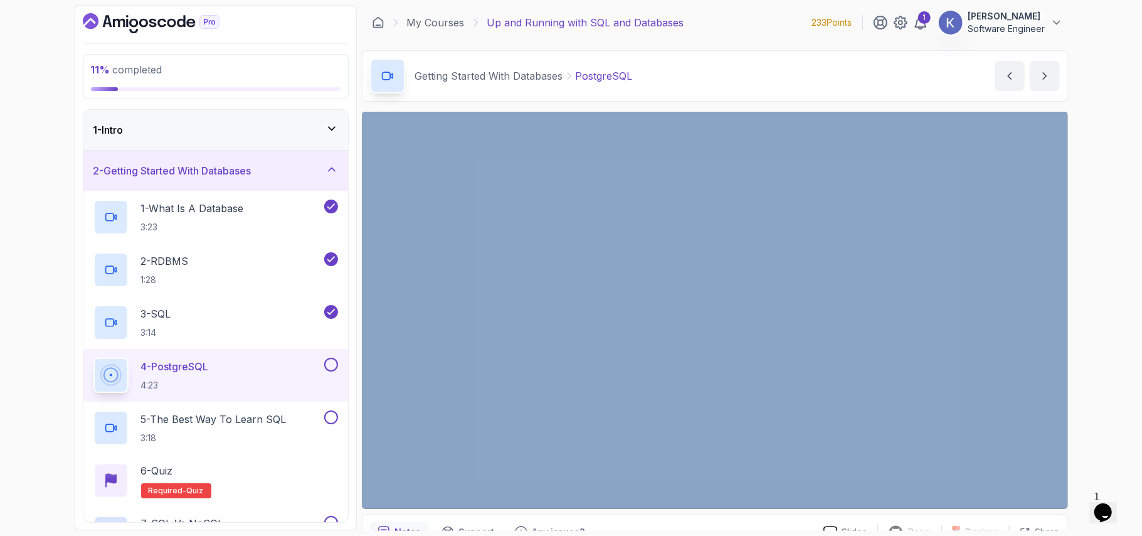
click at [1129, 287] on div "11 % completed 1 - Intro 2 - Getting Started With Databases 1 - What Is A Datab…" at bounding box center [571, 268] width 1142 height 536
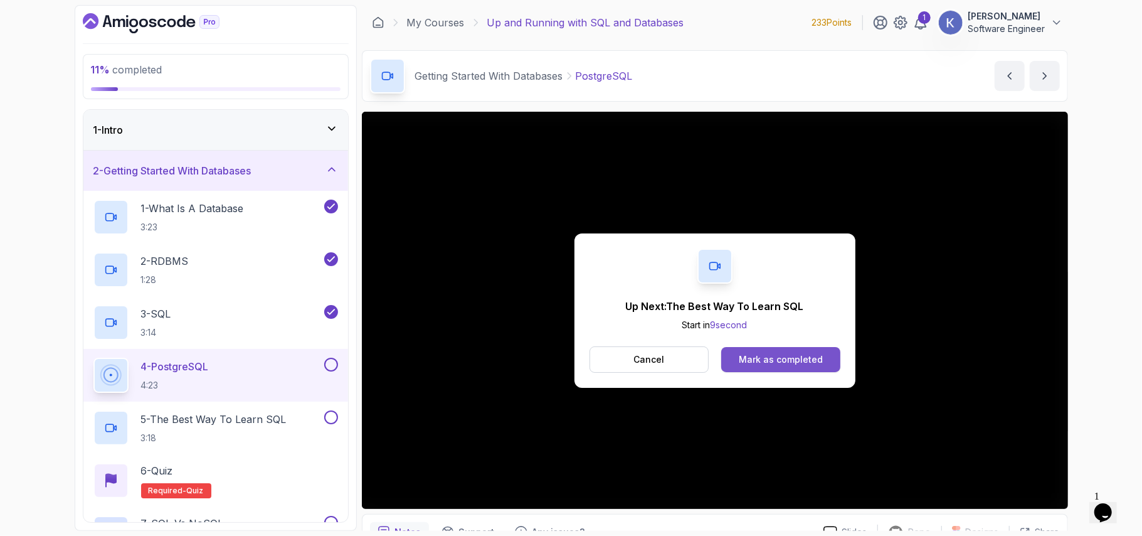
click at [754, 358] on div "Mark as completed" at bounding box center [781, 359] width 84 height 13
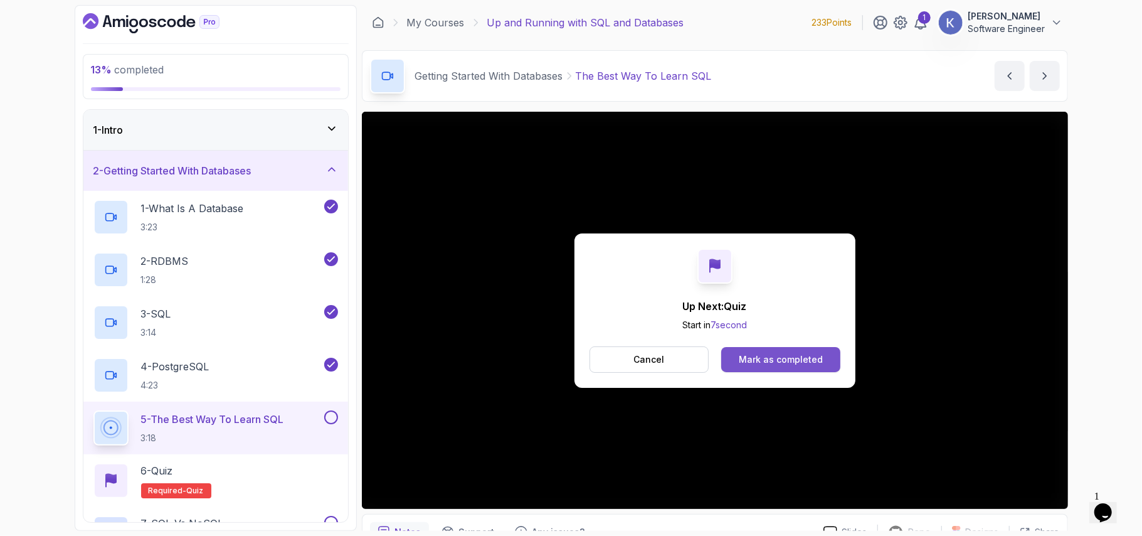
click at [792, 366] on button "Mark as completed" at bounding box center [780, 359] width 119 height 25
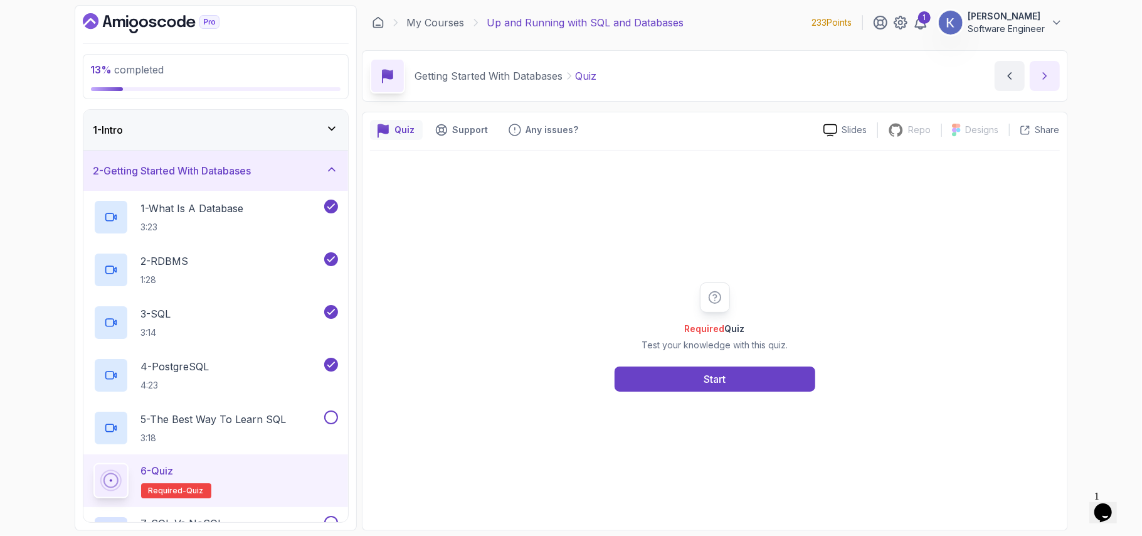
click at [1039, 79] on icon "next content" at bounding box center [1045, 76] width 13 height 13
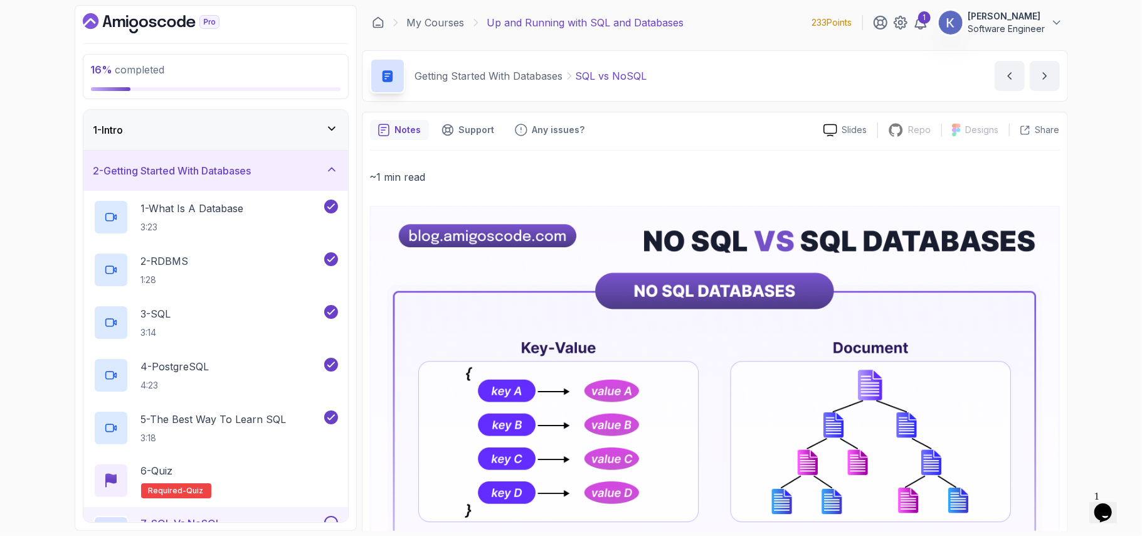
click at [1052, 82] on button "next content" at bounding box center [1045, 76] width 30 height 30
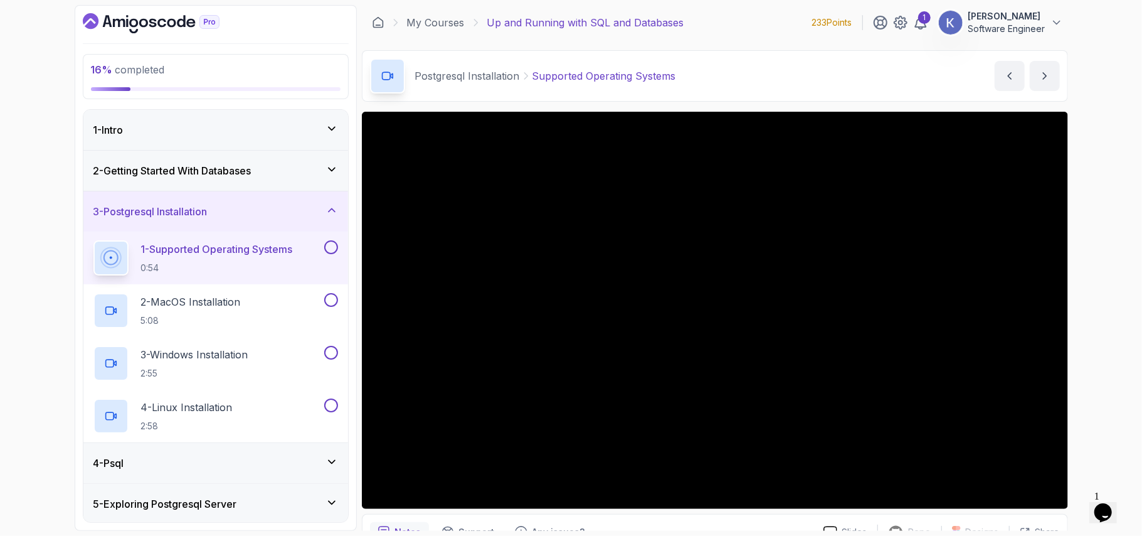
click at [1030, 61] on button "next content" at bounding box center [1045, 76] width 30 height 30
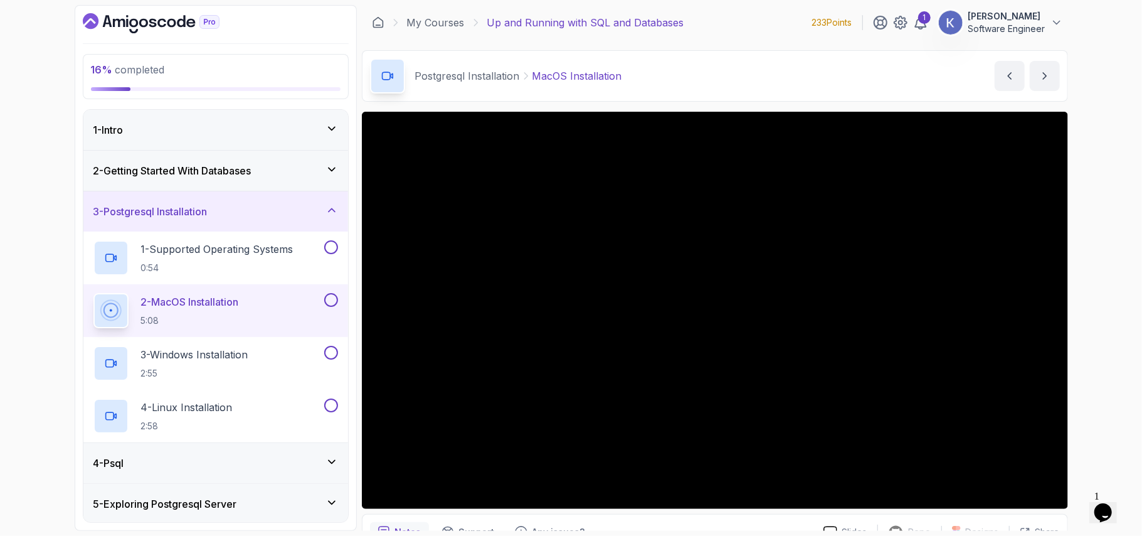
click at [314, 455] on div "4 - Psql" at bounding box center [215, 463] width 265 height 40
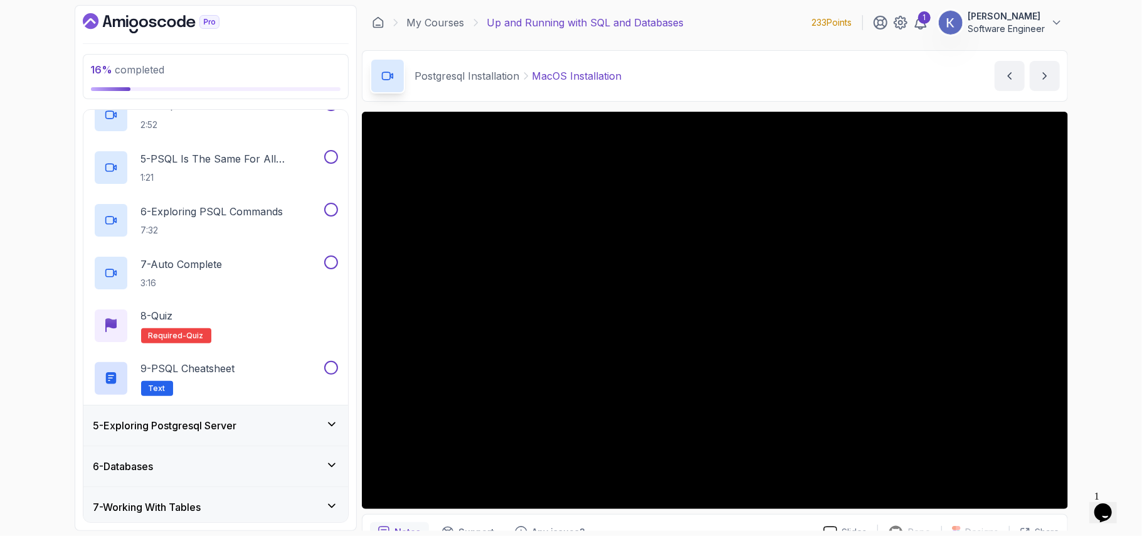
scroll to position [390, 0]
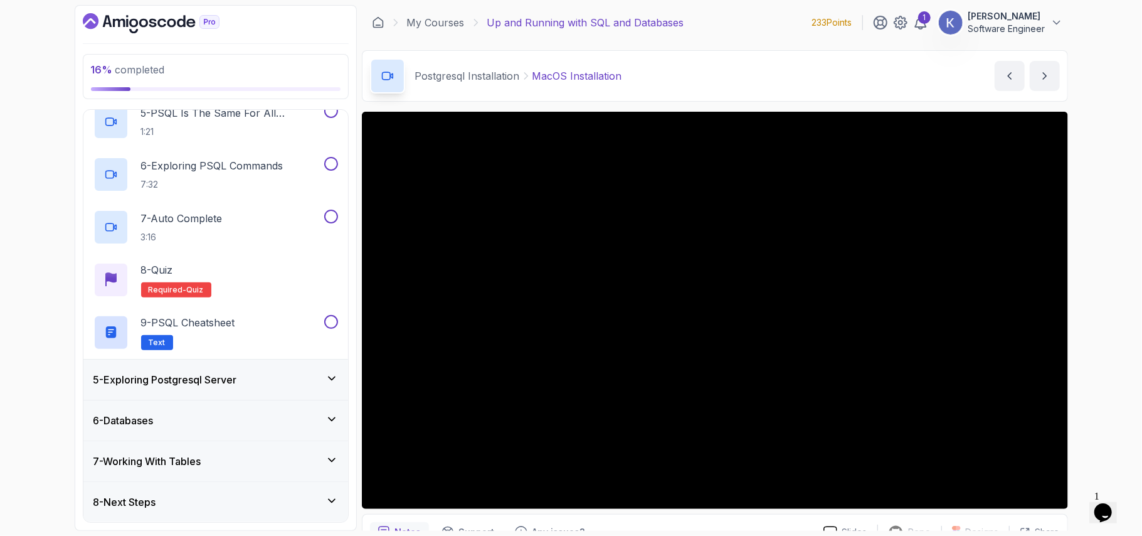
click at [294, 383] on div "5 - Exploring Postgresql Server" at bounding box center [215, 379] width 245 height 15
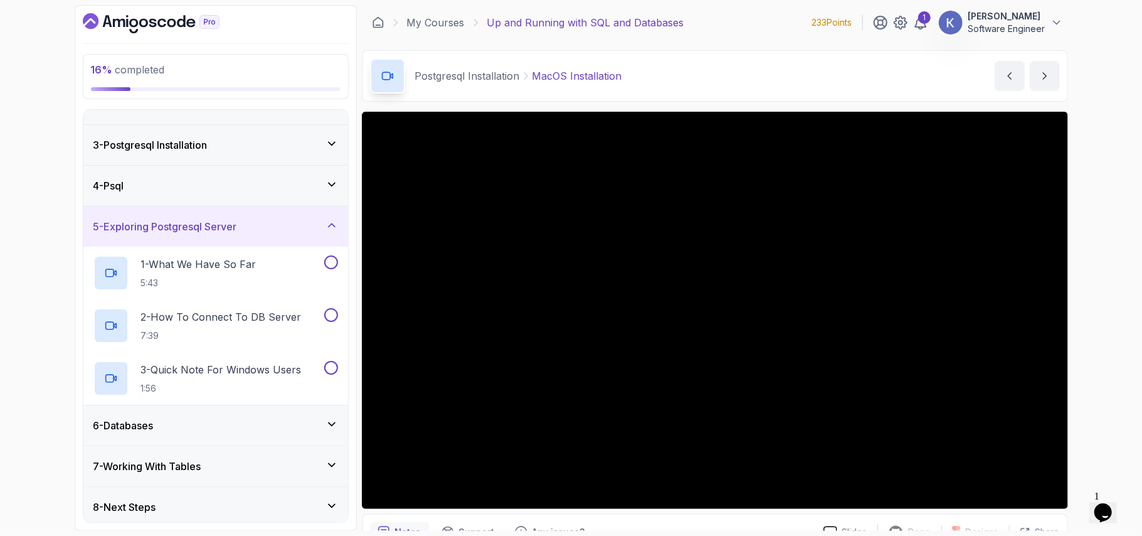
scroll to position [73, 0]
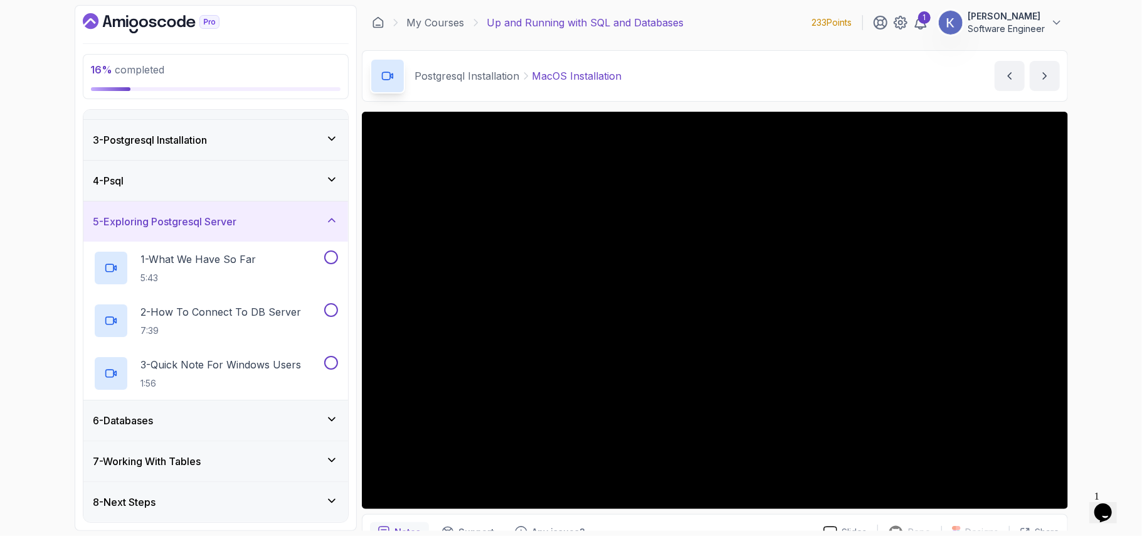
click at [275, 419] on div "6 - Databases" at bounding box center [215, 420] width 245 height 15
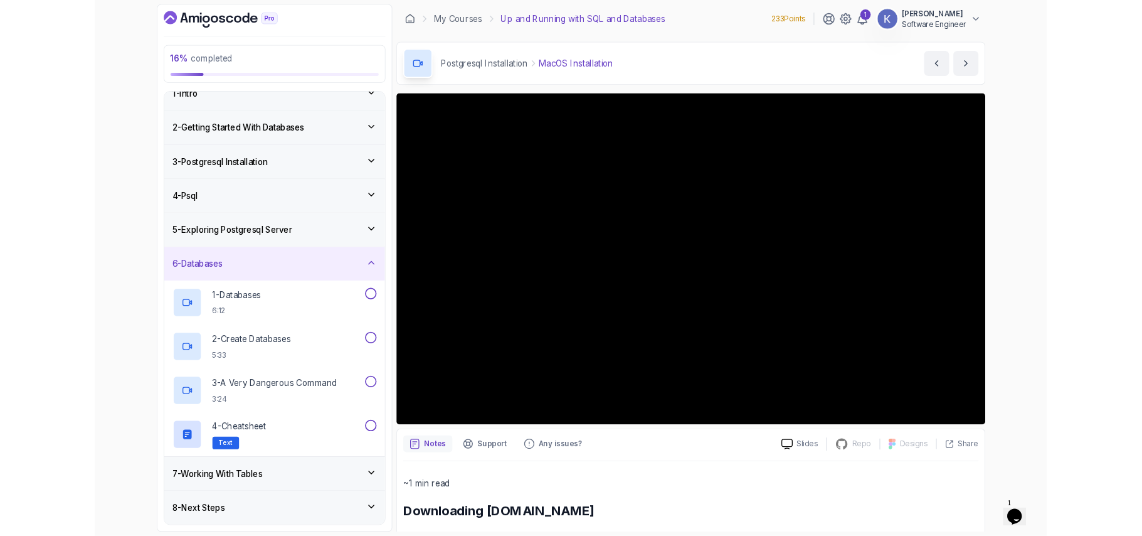
scroll to position [126, 0]
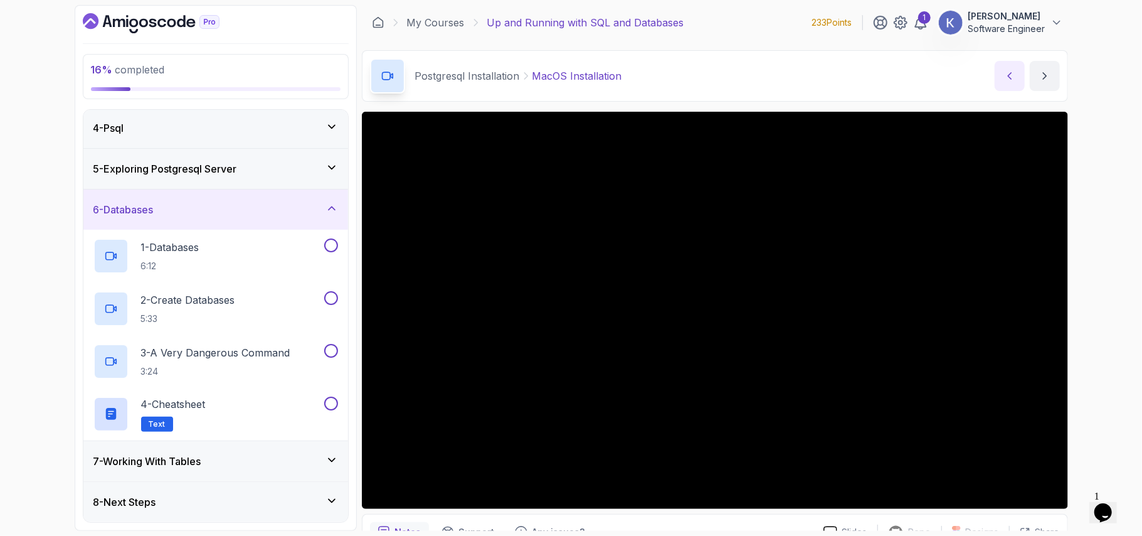
click at [1009, 81] on icon "previous content" at bounding box center [1010, 76] width 13 height 13
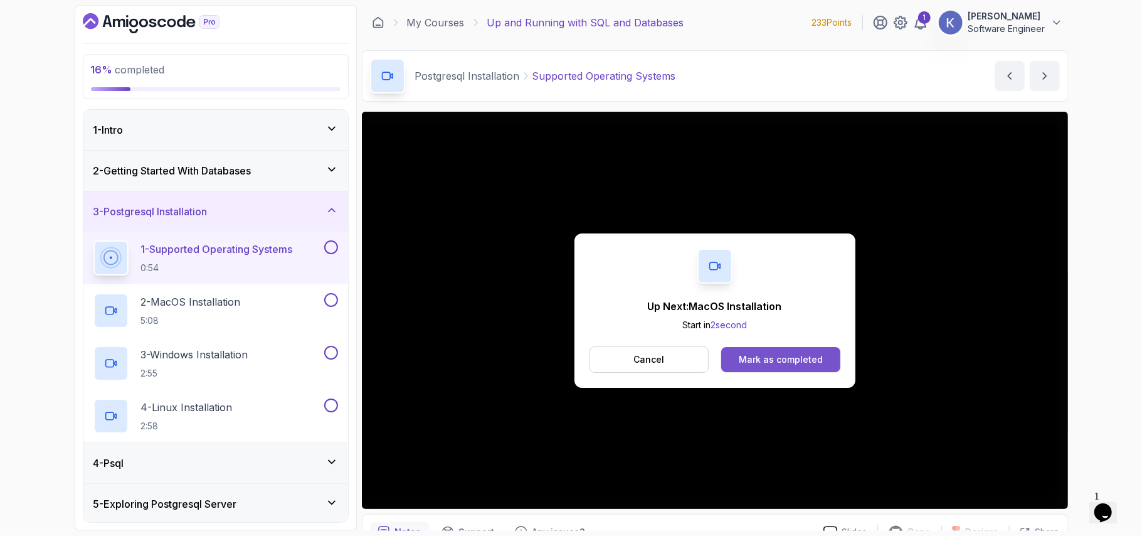
click at [752, 350] on button "Mark as completed" at bounding box center [780, 359] width 119 height 25
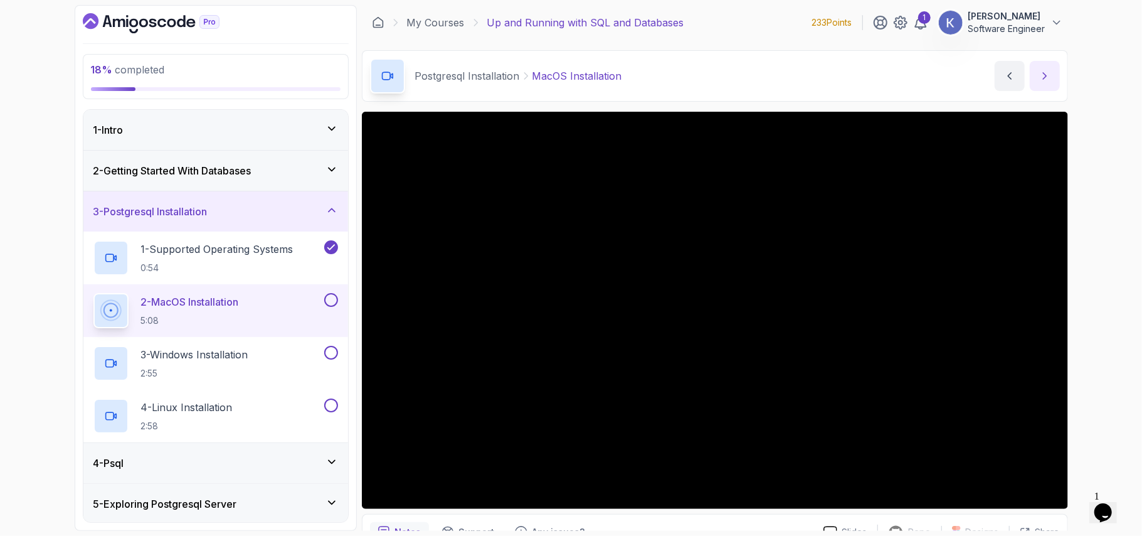
click at [1047, 70] on icon "next content" at bounding box center [1045, 76] width 13 height 13
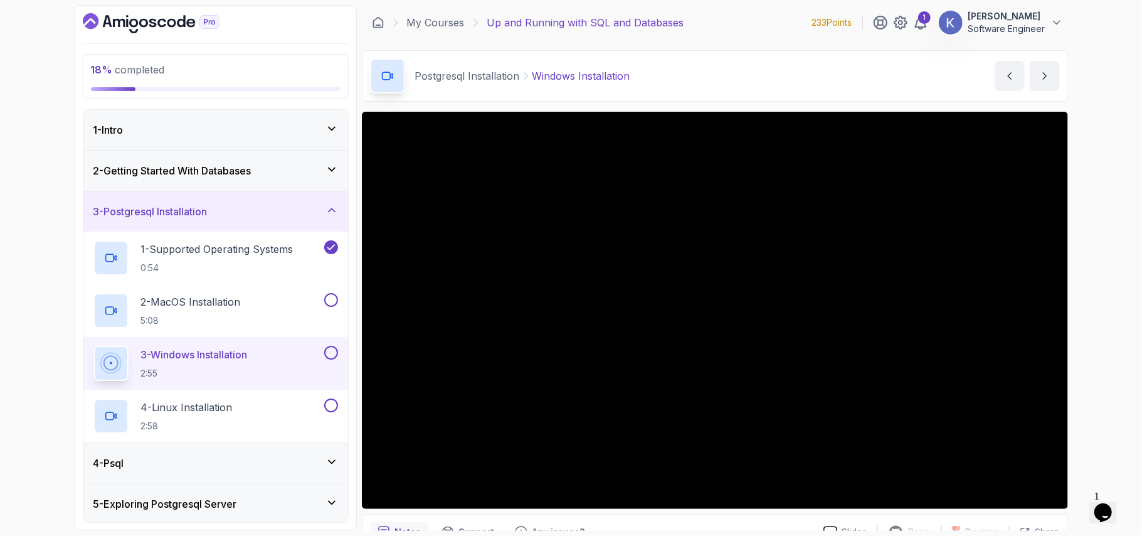
click at [272, 468] on div "4 - Psql" at bounding box center [215, 462] width 245 height 15
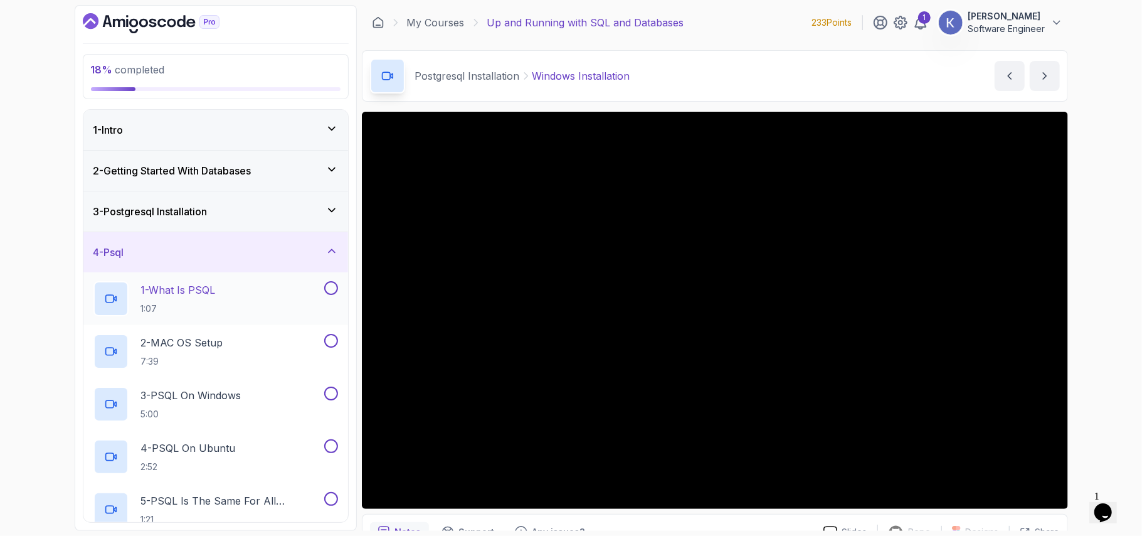
click at [275, 307] on div "1 - What Is PSQL 1:07" at bounding box center [207, 298] width 228 height 35
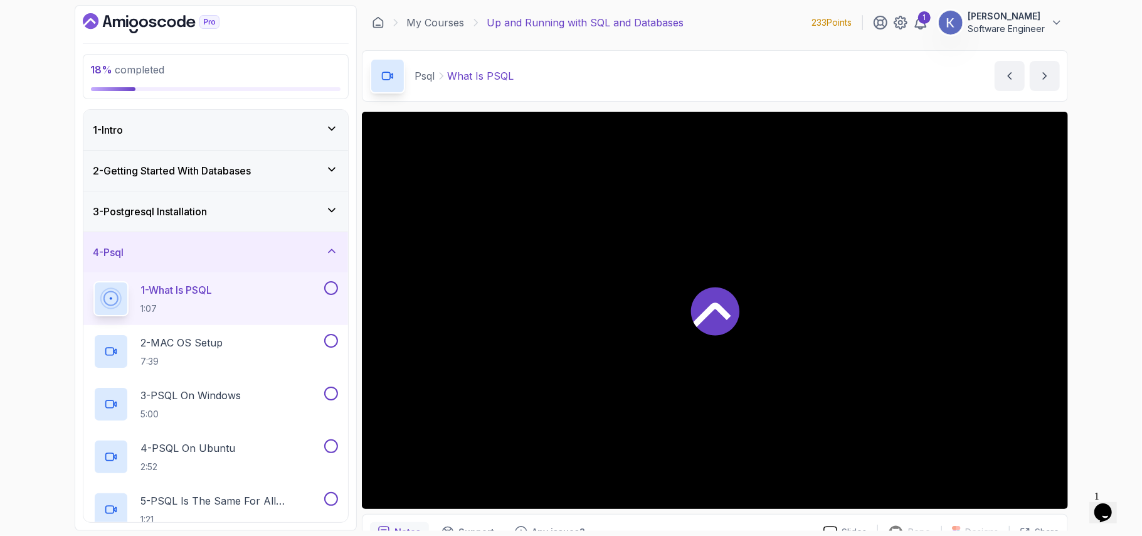
click at [267, 299] on div "1 - What Is PSQL 1:07" at bounding box center [207, 298] width 228 height 35
click at [258, 502] on p "5 - PSQL Is The Same For All Operating Systems" at bounding box center [231, 500] width 181 height 15
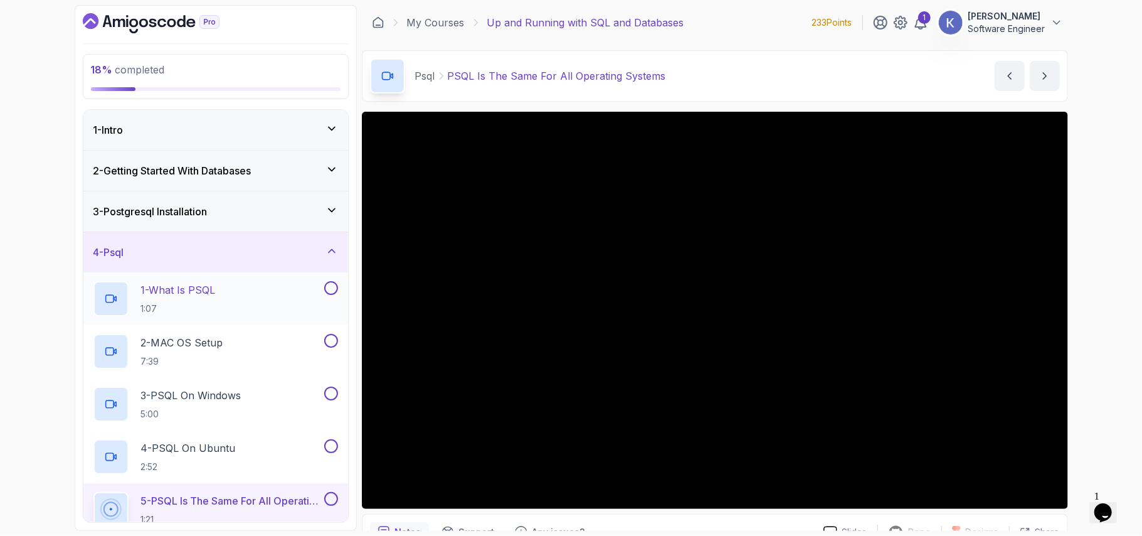
click at [334, 289] on button at bounding box center [331, 288] width 14 height 14
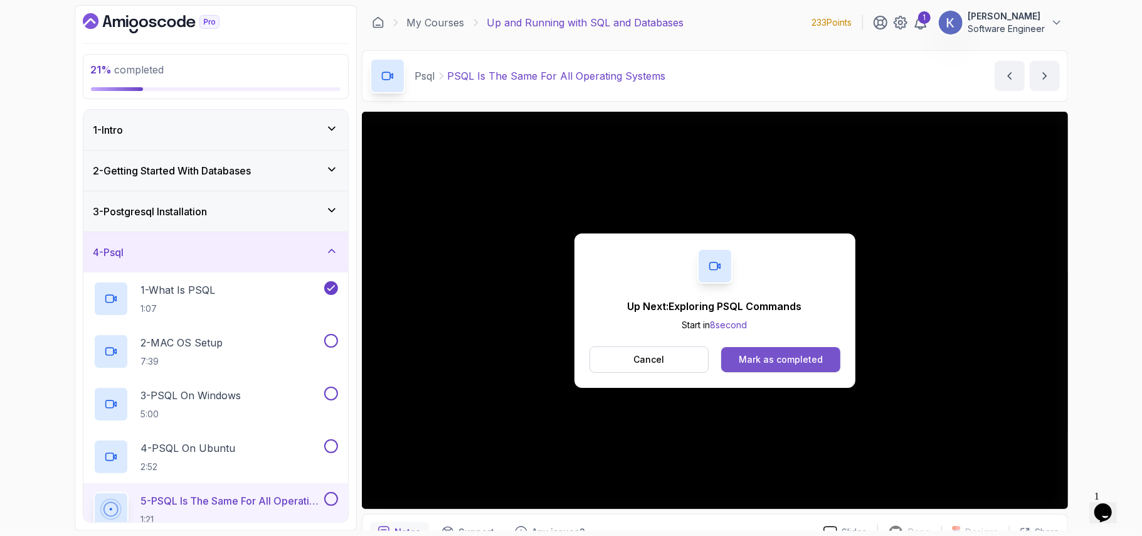
click at [749, 354] on div "Mark as completed" at bounding box center [781, 359] width 84 height 13
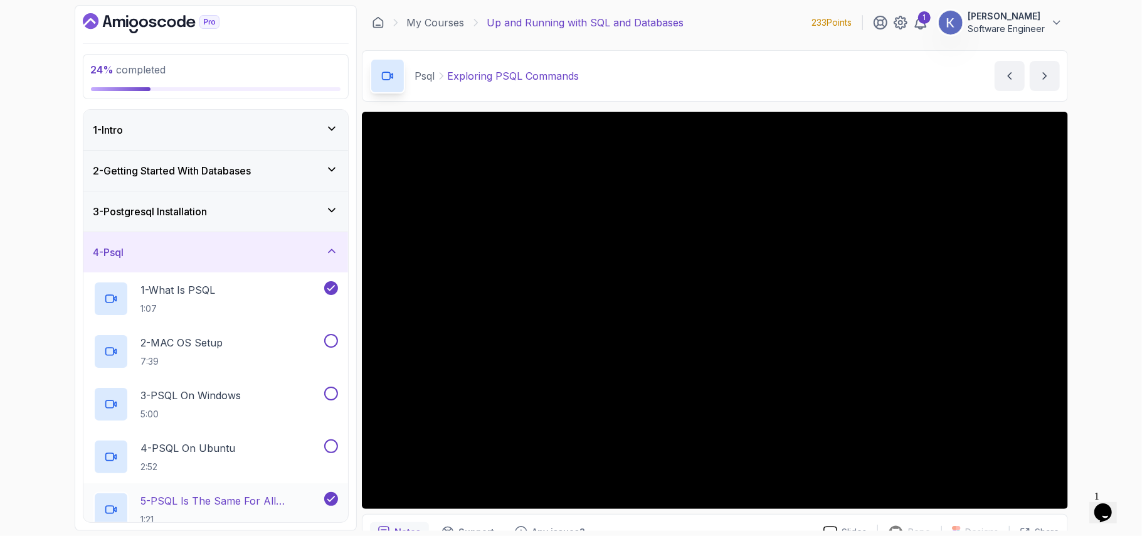
click at [84, 502] on div "5 - PSQL Is The Same For All Operating Systems 1:21" at bounding box center [215, 509] width 265 height 53
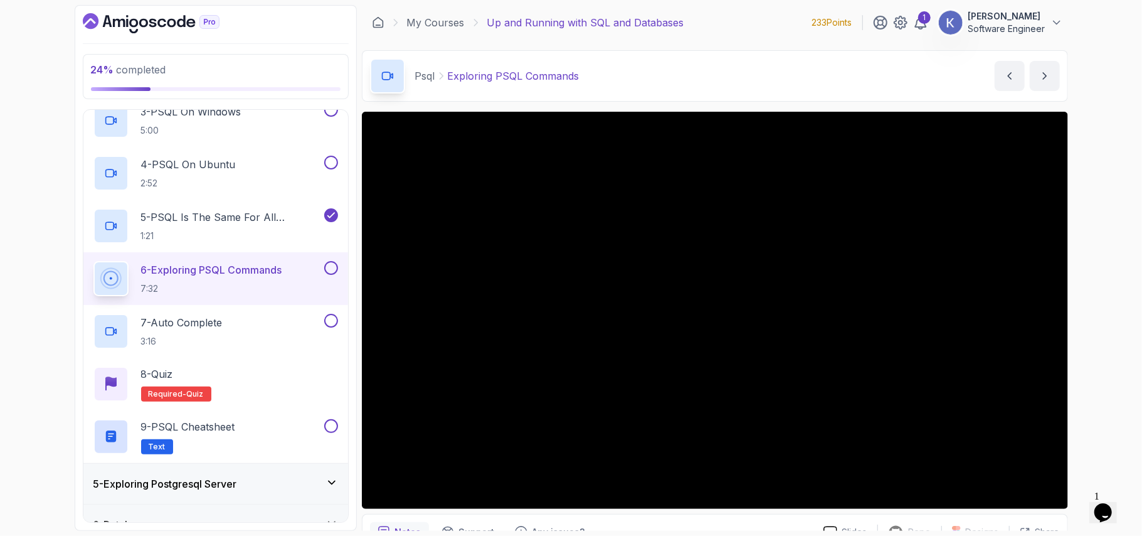
scroll to position [359, 0]
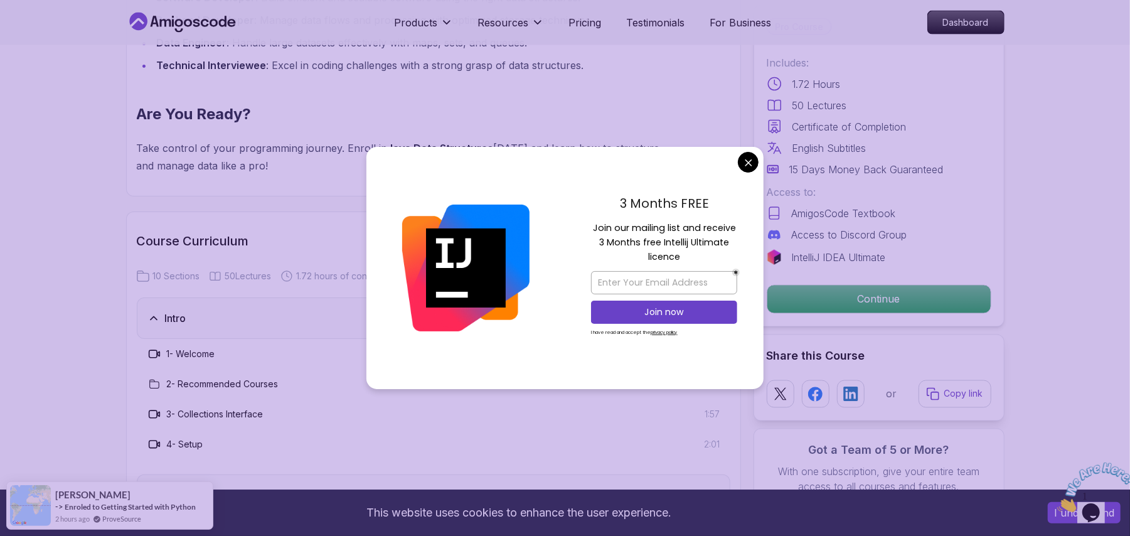
scroll to position [1873, 0]
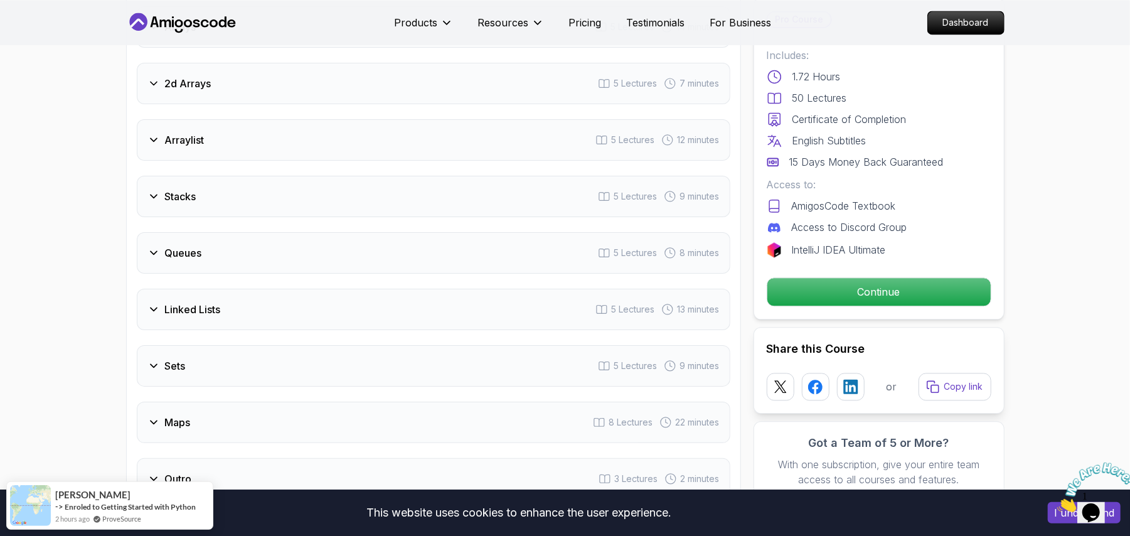
click at [749, 162] on body "This website uses cookies to enhance the user experience. I understand Products…" at bounding box center [565, 261] width 1130 height 4268
click at [352, 289] on div "Linked Lists 5 Lectures 13 minutes" at bounding box center [433, 309] width 593 height 41
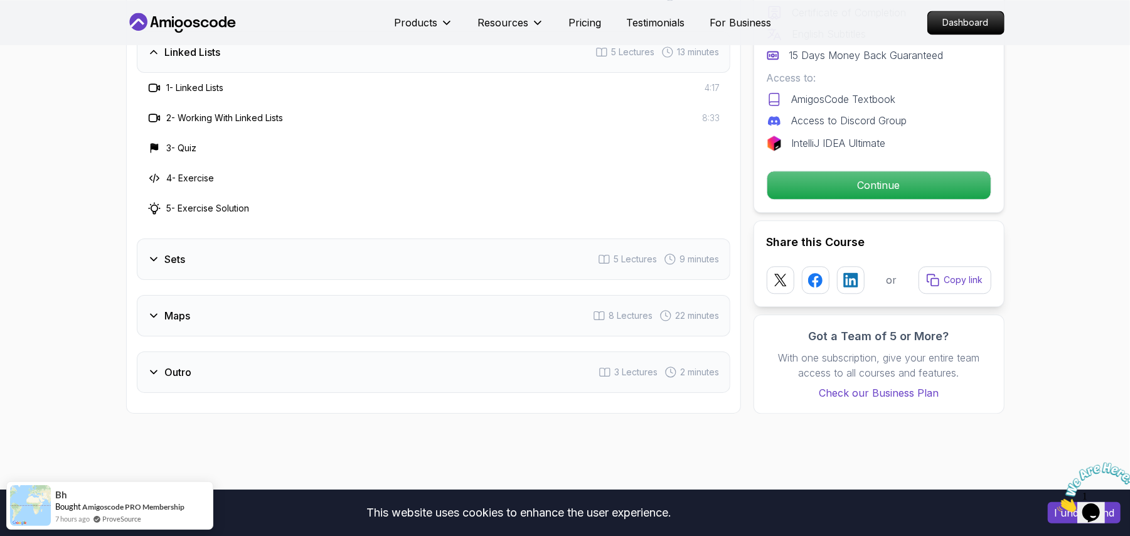
scroll to position [2021, 0]
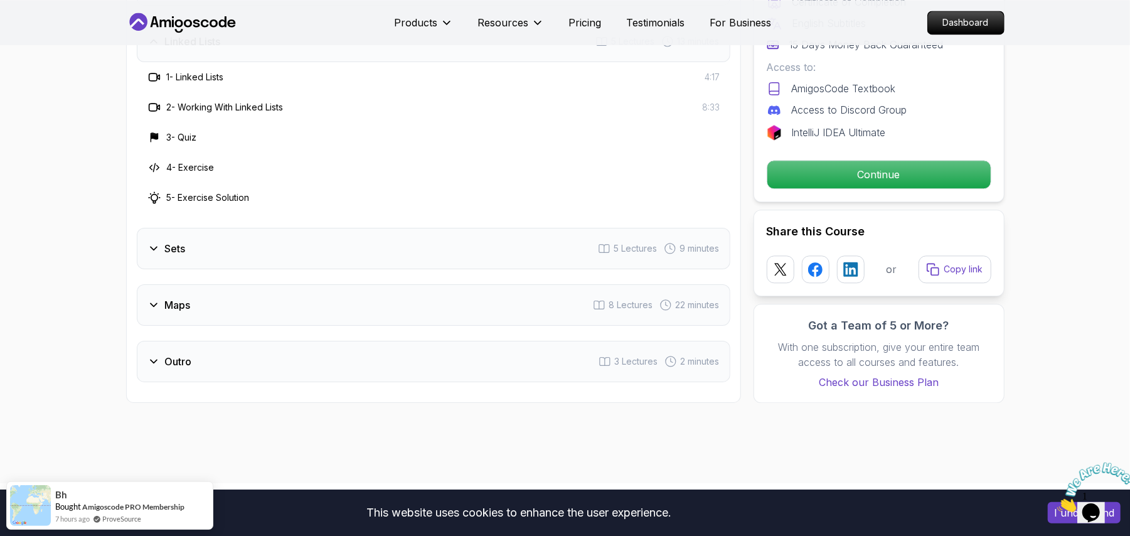
click at [352, 284] on div "Maps 8 Lectures 22 minutes" at bounding box center [433, 304] width 593 height 41
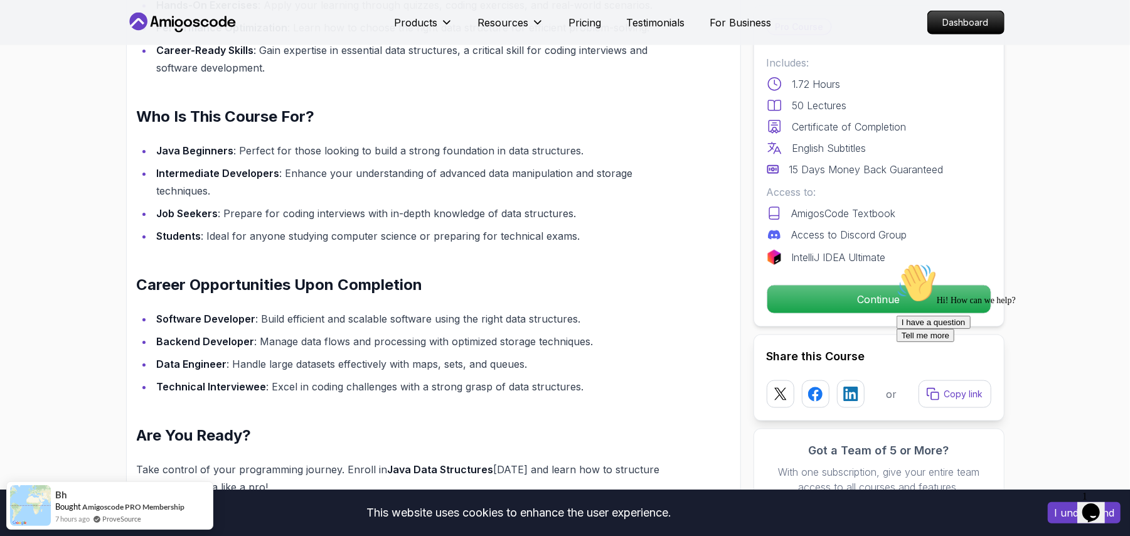
scroll to position [0, 0]
